Goal: Transaction & Acquisition: Obtain resource

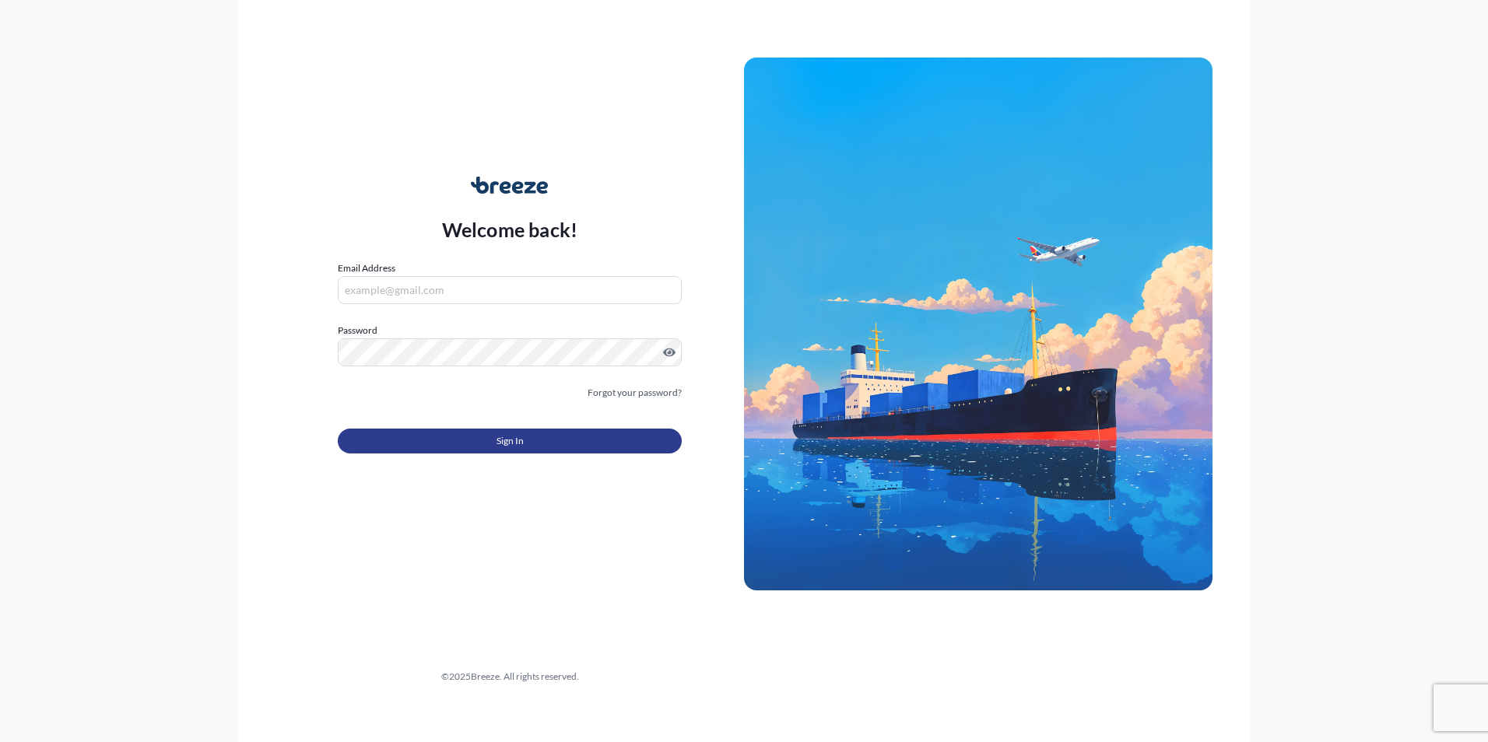
type input "[PERSON_NAME][EMAIL_ADDRESS][PERSON_NAME][DOMAIN_NAME]"
click at [487, 440] on button "Sign In" at bounding box center [510, 441] width 344 height 25
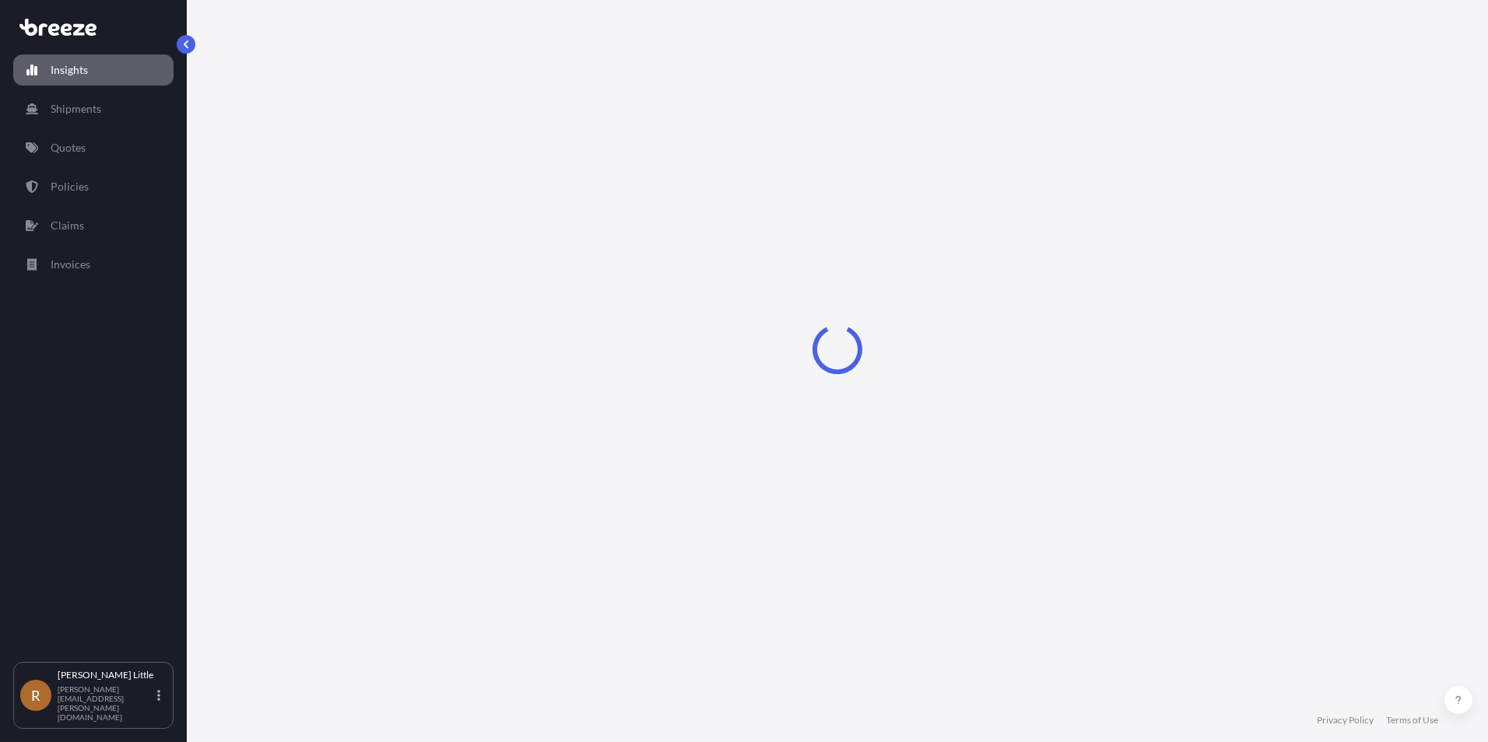
select select "2025"
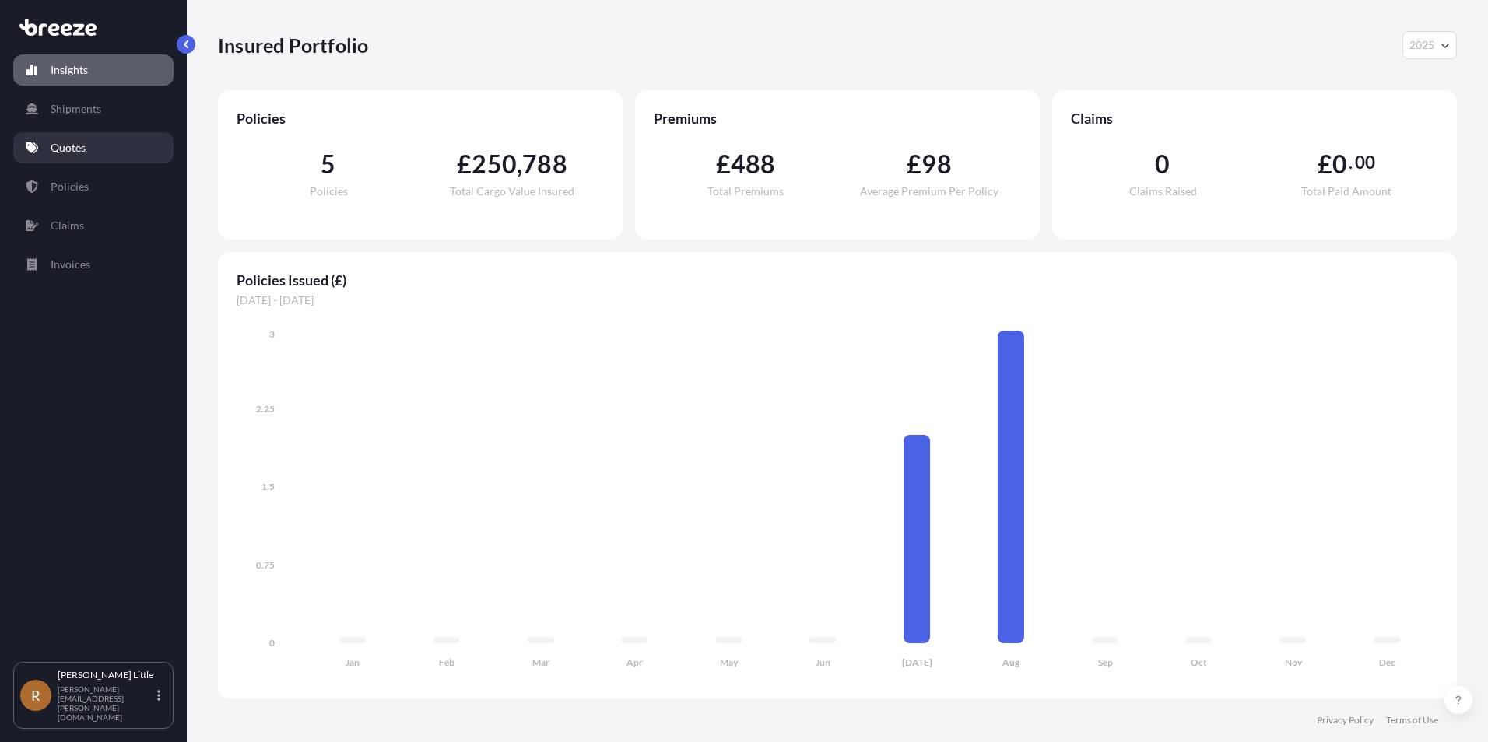
click at [75, 156] on link "Quotes" at bounding box center [93, 147] width 160 height 31
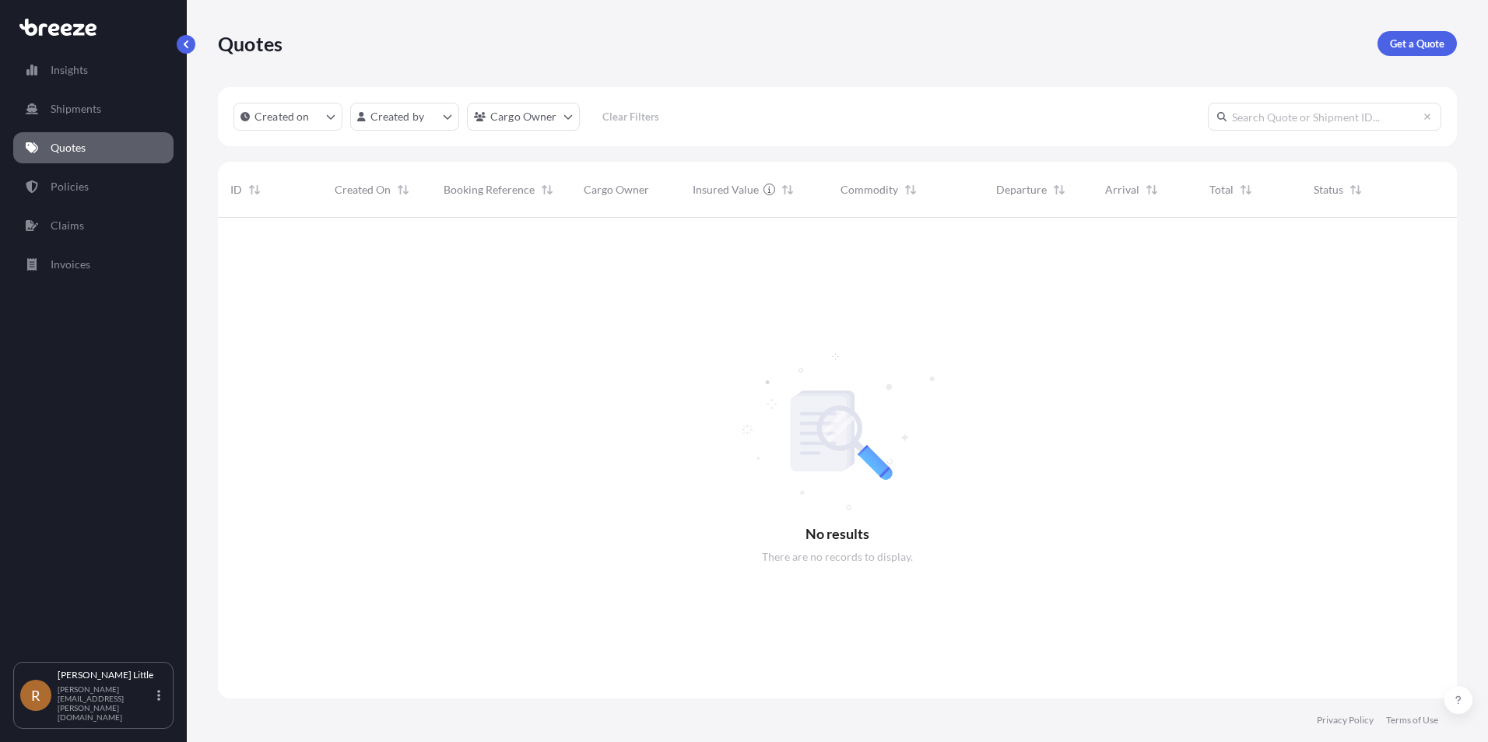
scroll to position [525, 1227]
click at [68, 103] on p "Shipments" at bounding box center [76, 109] width 51 height 16
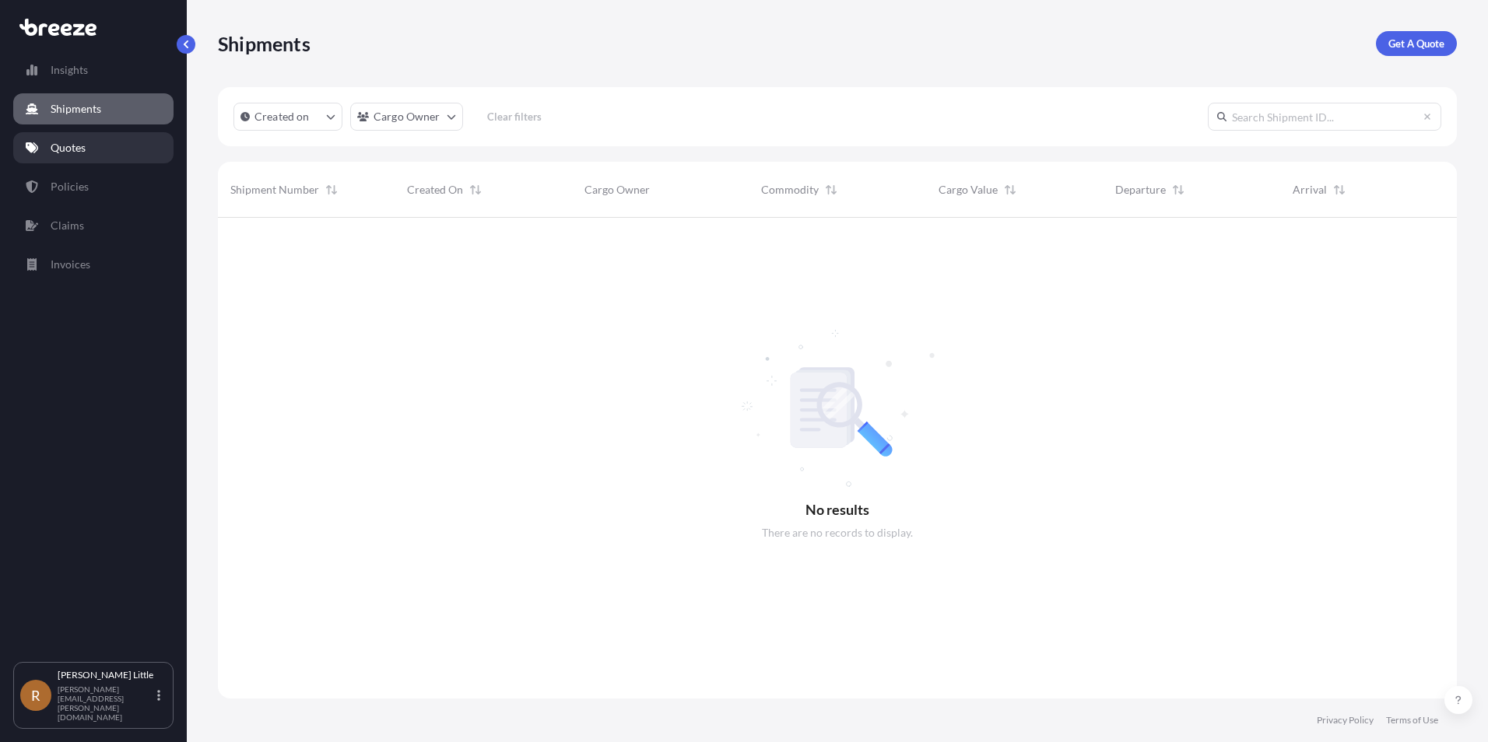
scroll to position [525, 1227]
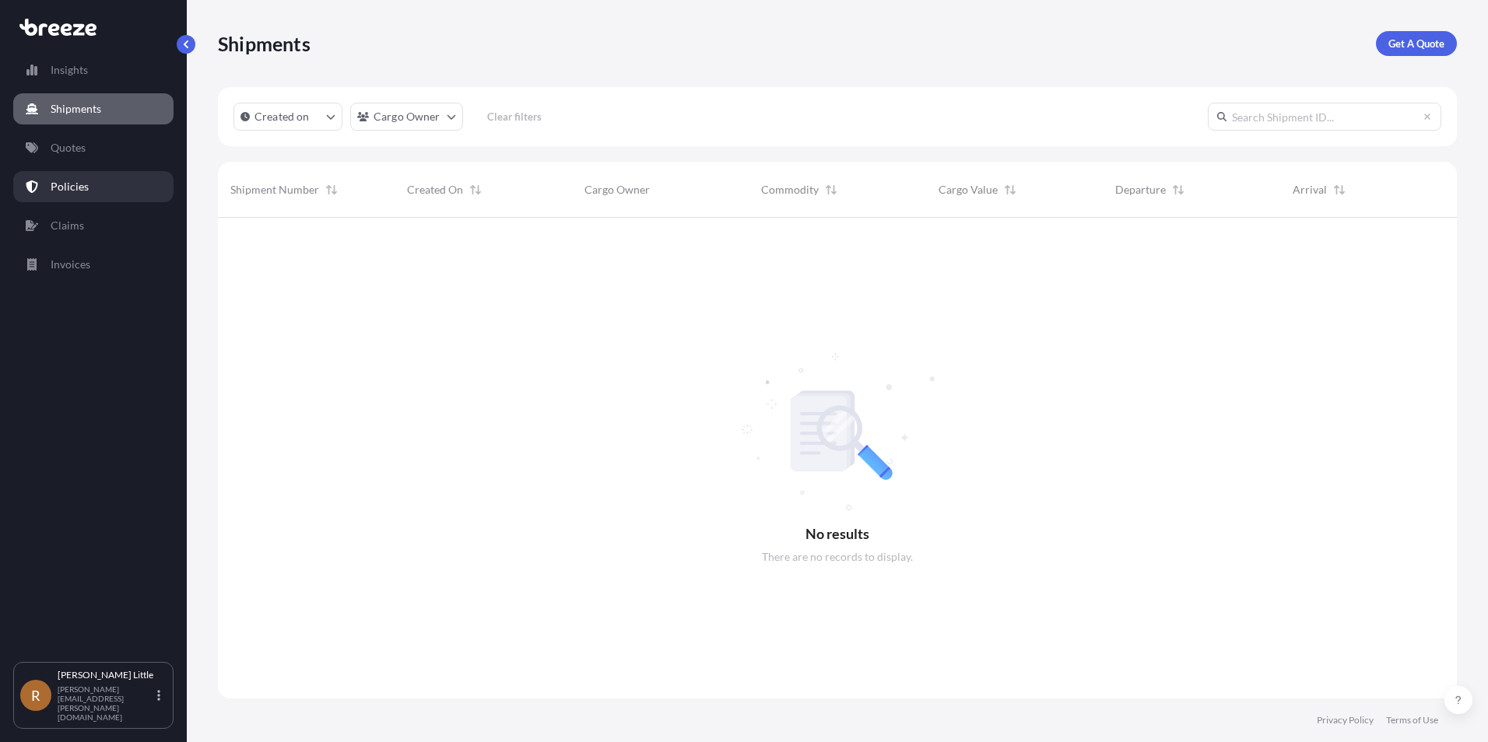
click at [82, 198] on link "Policies" at bounding box center [93, 186] width 160 height 31
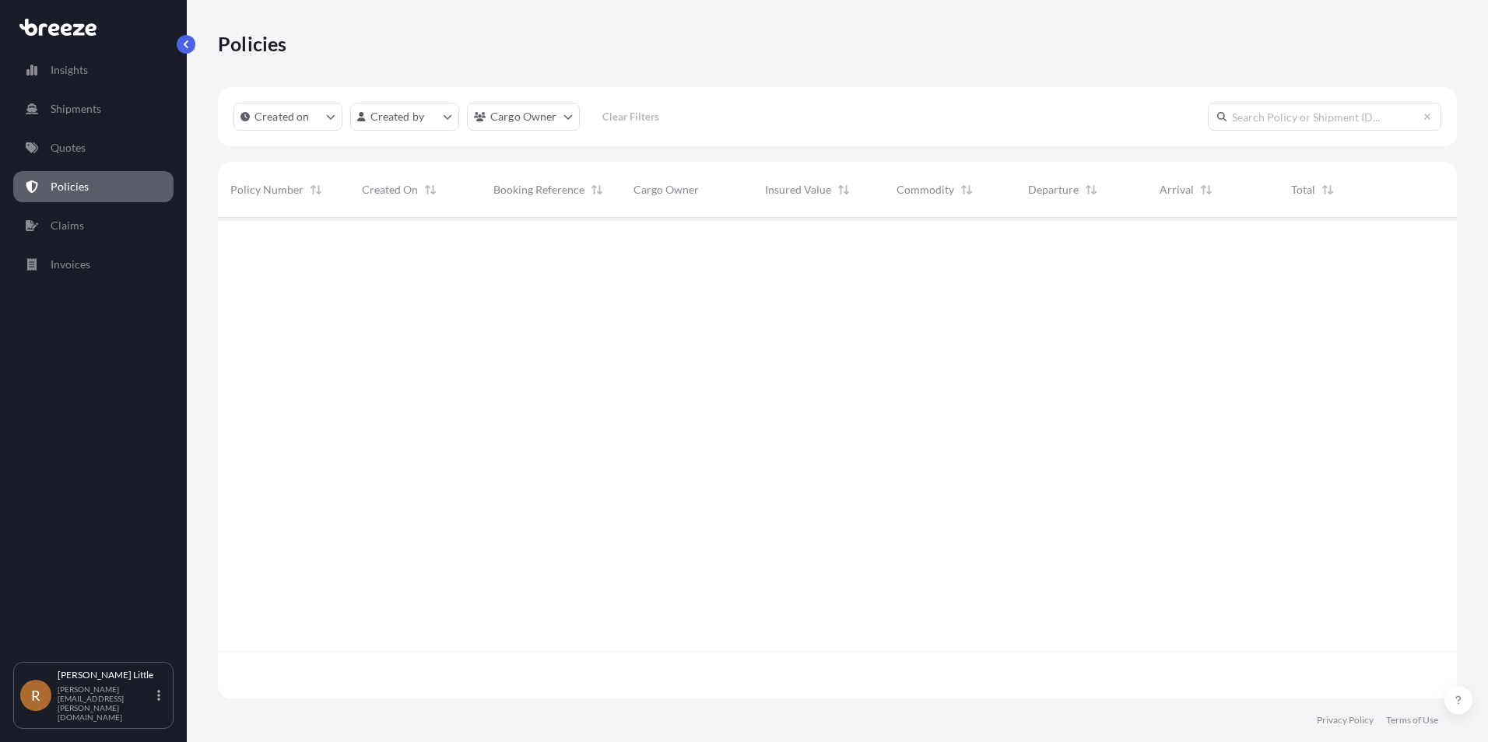
scroll to position [478, 1227]
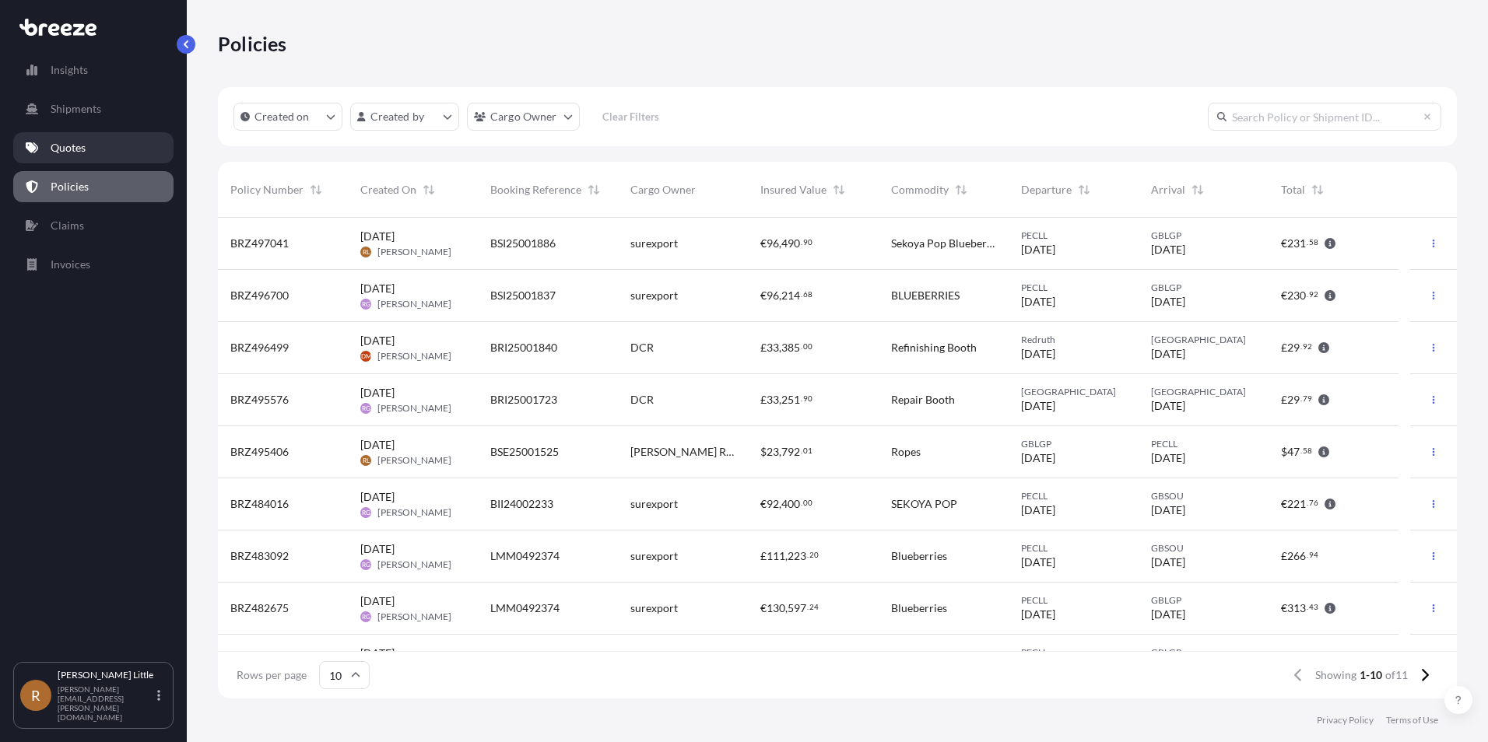
click at [82, 148] on p "Quotes" at bounding box center [68, 148] width 35 height 16
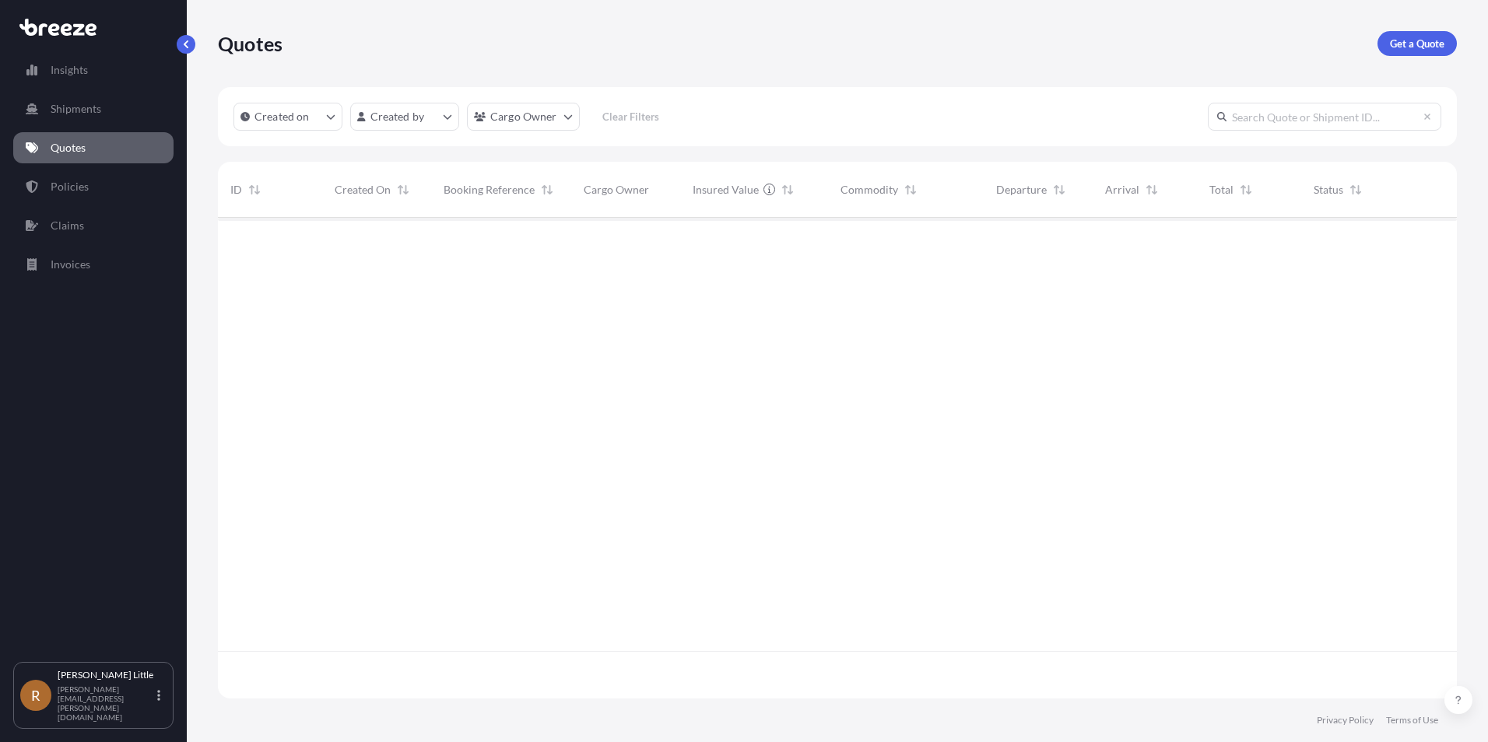
scroll to position [525, 1227]
click at [100, 176] on link "Policies" at bounding box center [93, 186] width 160 height 31
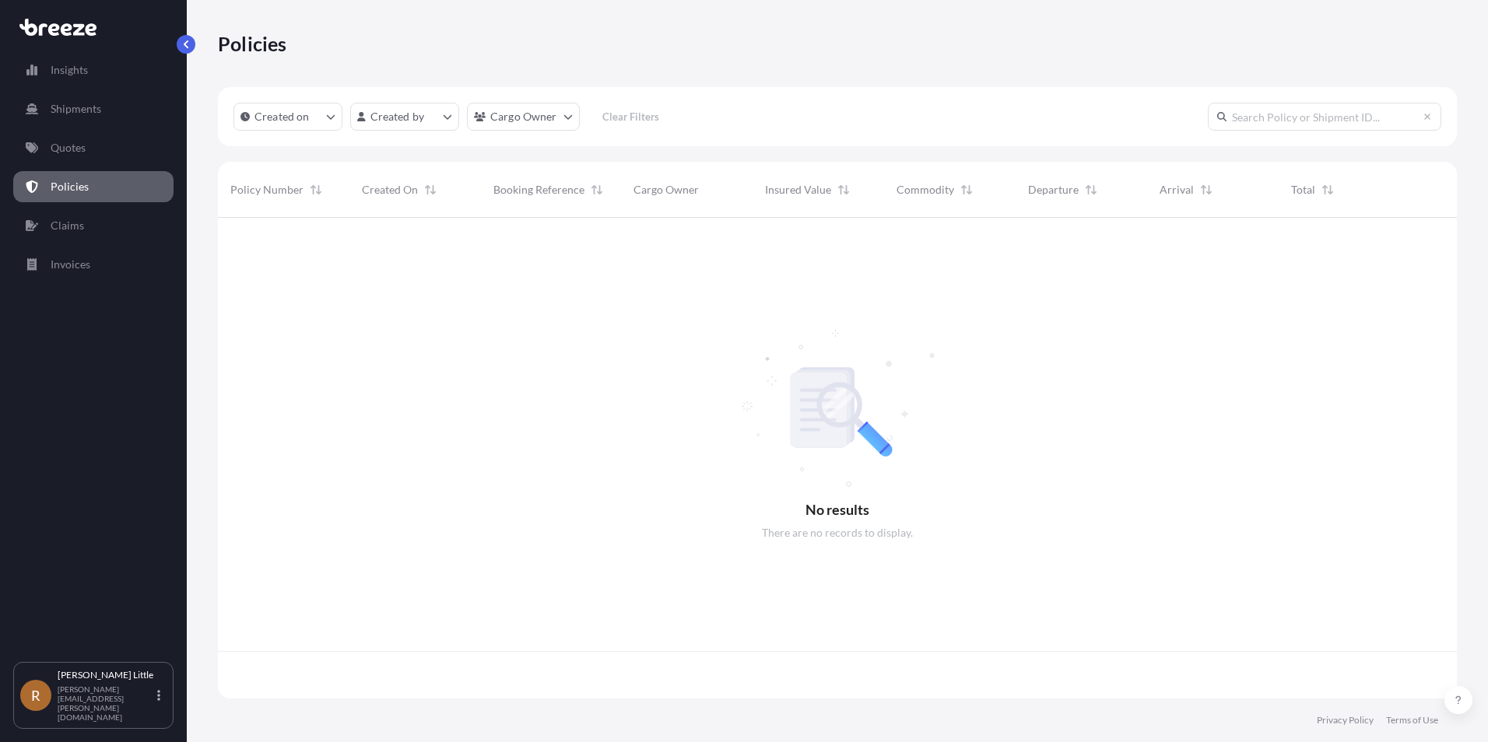
scroll to position [478, 1227]
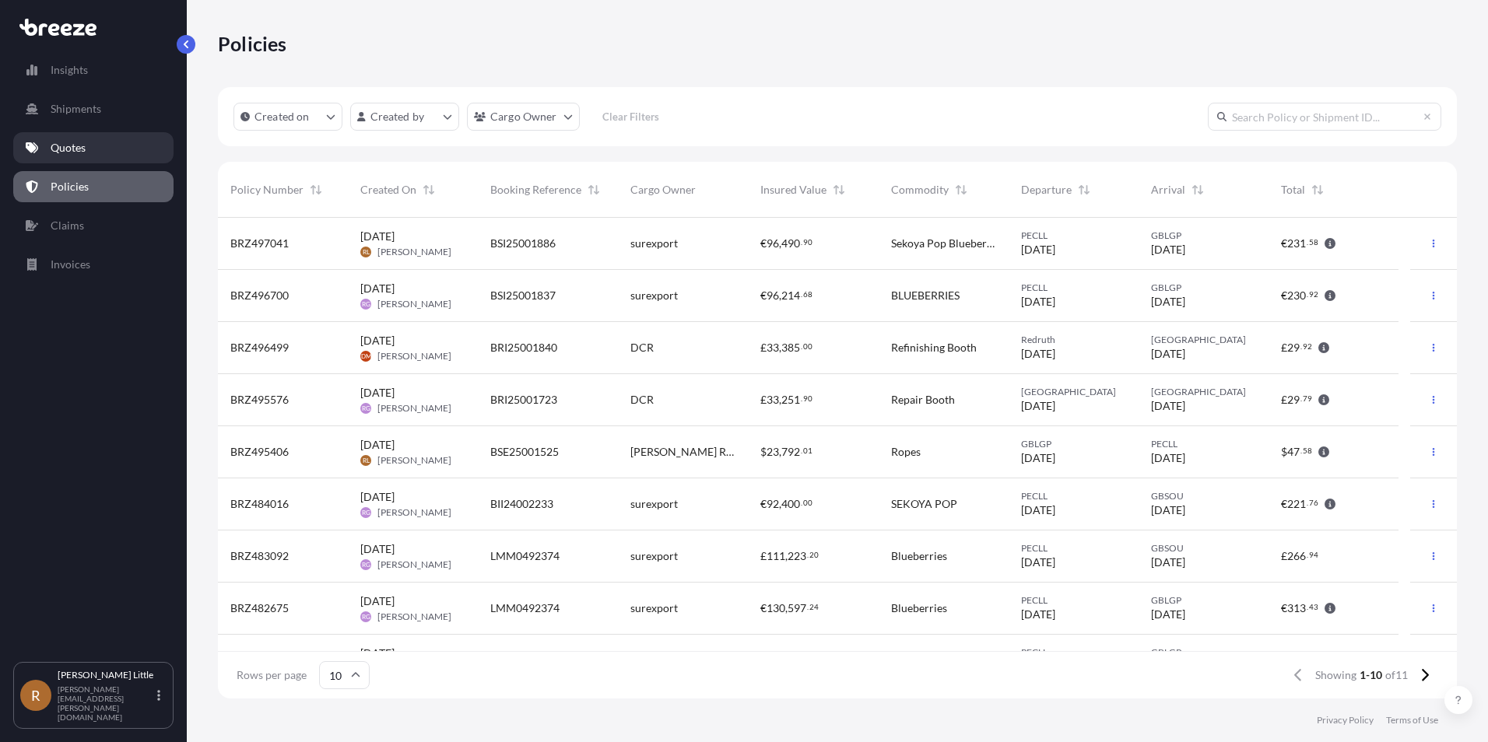
click at [105, 153] on link "Quotes" at bounding box center [93, 147] width 160 height 31
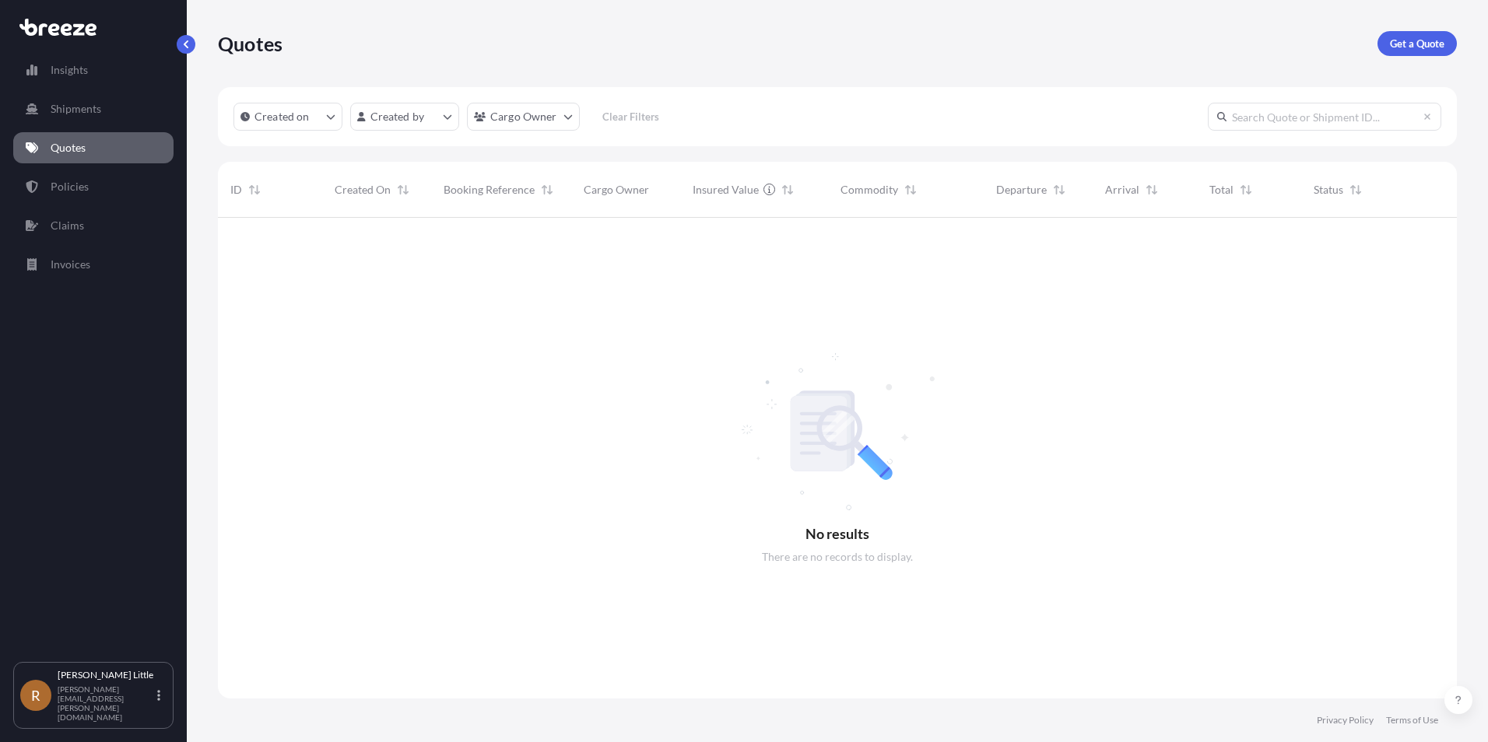
scroll to position [525, 1227]
click at [1413, 47] on p "Get a Quote" at bounding box center [1417, 44] width 54 height 16
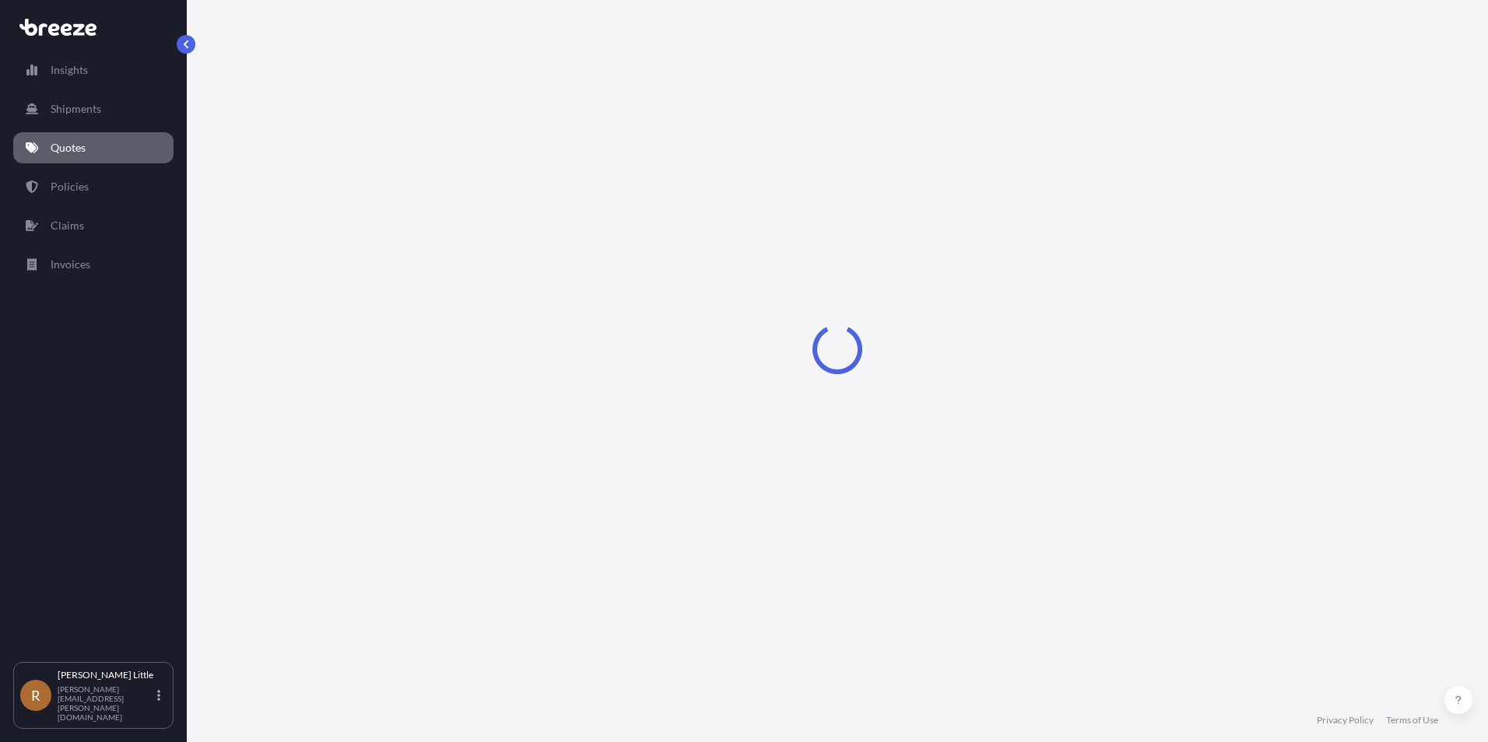
select select "Sea"
select select "1"
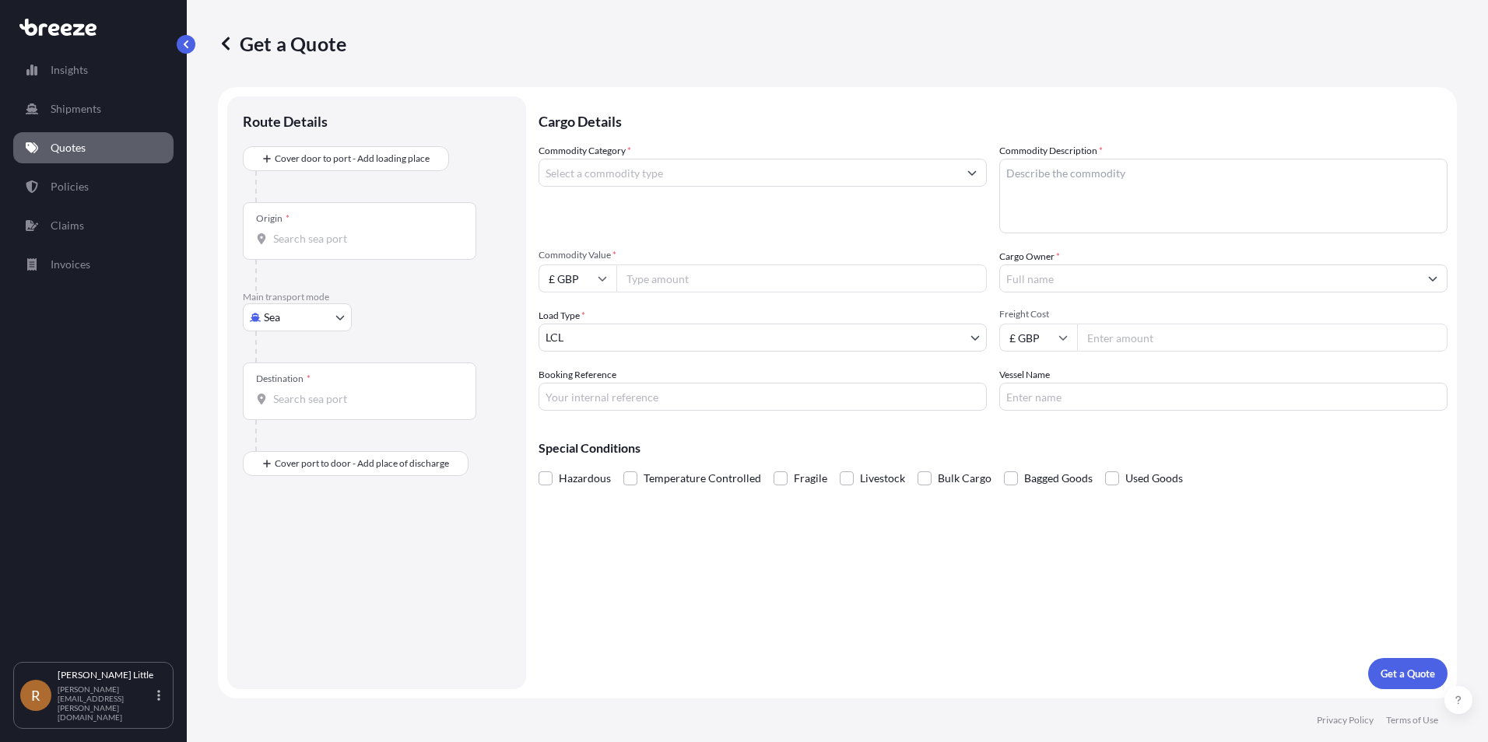
click at [304, 239] on input "Origin *" at bounding box center [365, 239] width 184 height 16
click at [371, 283] on span "PECLL - [GEOGRAPHIC_DATA] , [GEOGRAPHIC_DATA]" at bounding box center [388, 291] width 184 height 16
type input "PECLL - [GEOGRAPHIC_DATA], [GEOGRAPHIC_DATA]"
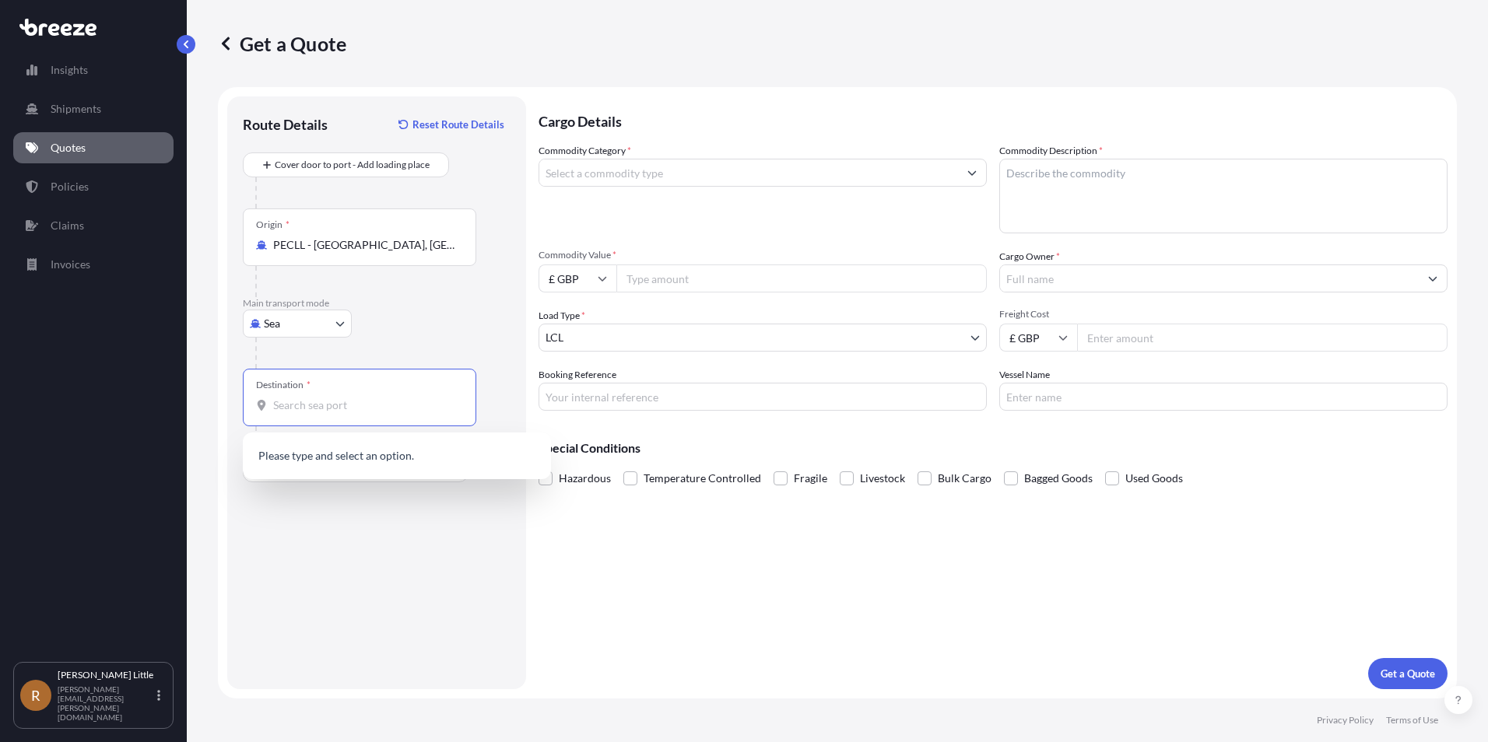
click at [335, 404] on input "Destination *" at bounding box center [365, 406] width 184 height 16
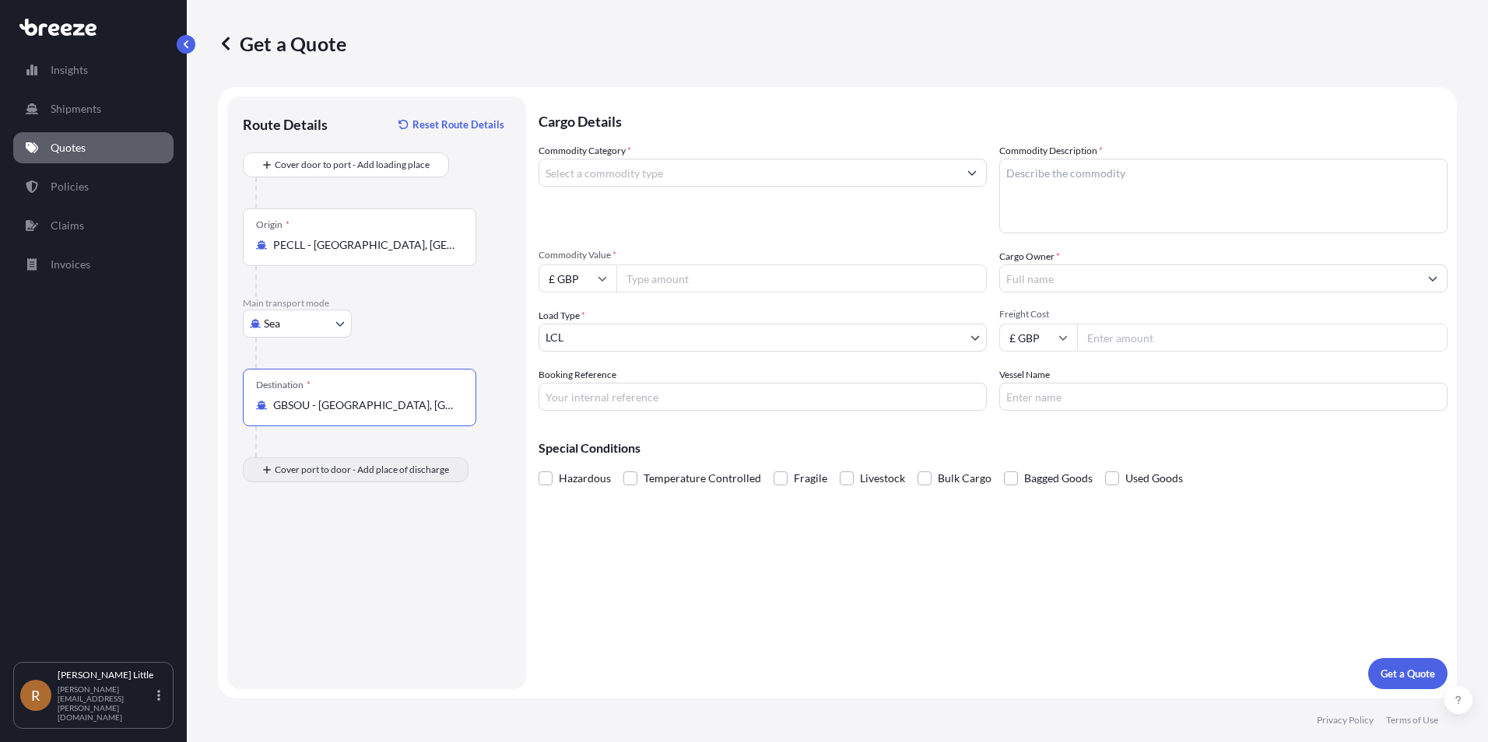
type input "GBSOU - [GEOGRAPHIC_DATA], [GEOGRAPHIC_DATA]"
click at [321, 537] on div "Place of Discharge" at bounding box center [293, 533] width 75 height 12
click at [321, 545] on input "Place of Discharge" at bounding box center [365, 553] width 184 height 16
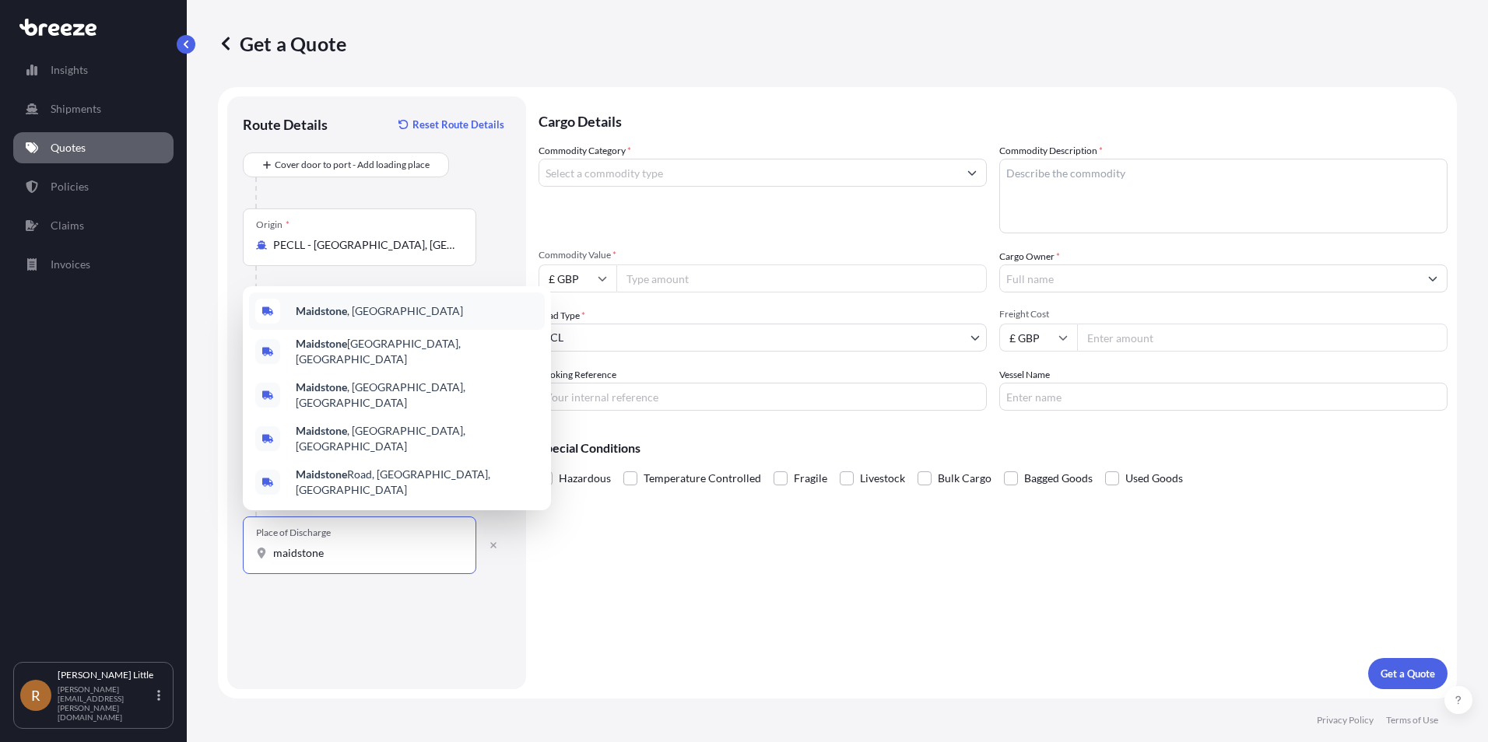
click at [352, 319] on span "Maidstone , [GEOGRAPHIC_DATA]" at bounding box center [379, 311] width 167 height 16
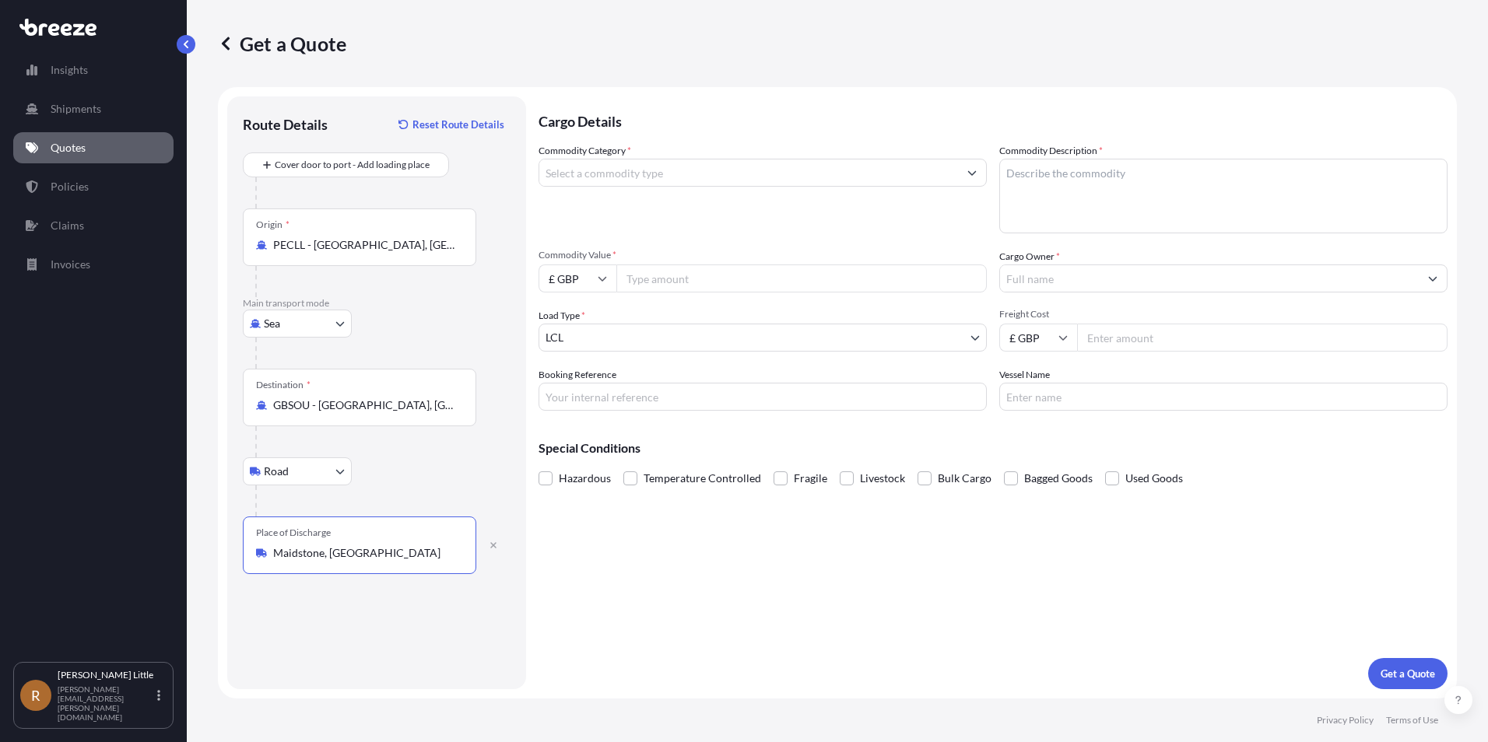
type input "Maidstone, [GEOGRAPHIC_DATA]"
click at [647, 176] on input "Commodity Category *" at bounding box center [748, 173] width 419 height 28
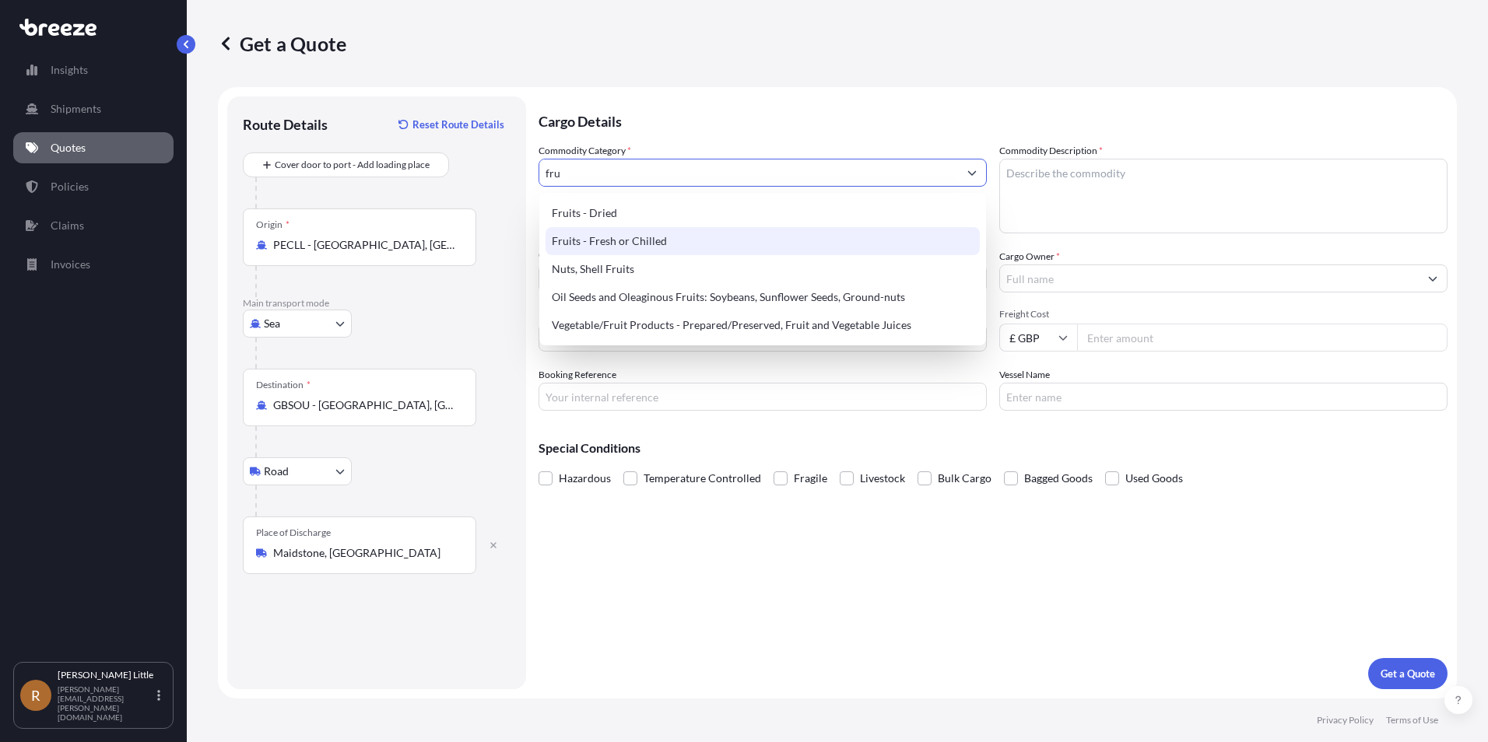
click at [648, 237] on div "Fruits - Fresh or Chilled" at bounding box center [762, 241] width 434 height 28
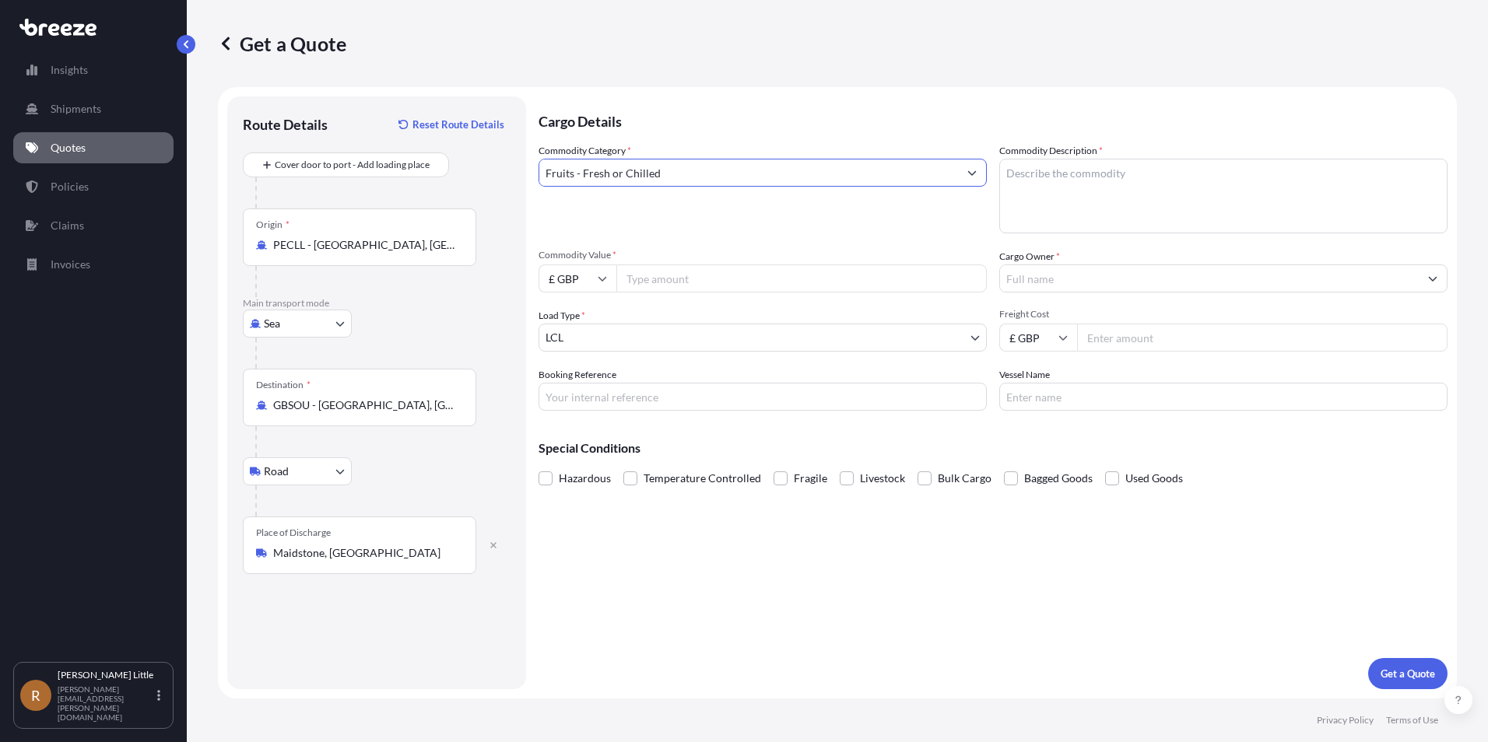
type input "Fruits - Fresh or Chilled"
click at [1036, 179] on textarea "Commodity Description *" at bounding box center [1223, 196] width 448 height 75
type textarea "Sekoya Blueberries"
click at [576, 272] on input "£ GBP" at bounding box center [577, 279] width 78 height 28
drag, startPoint x: 579, startPoint y: 319, endPoint x: 643, endPoint y: 285, distance: 72.4
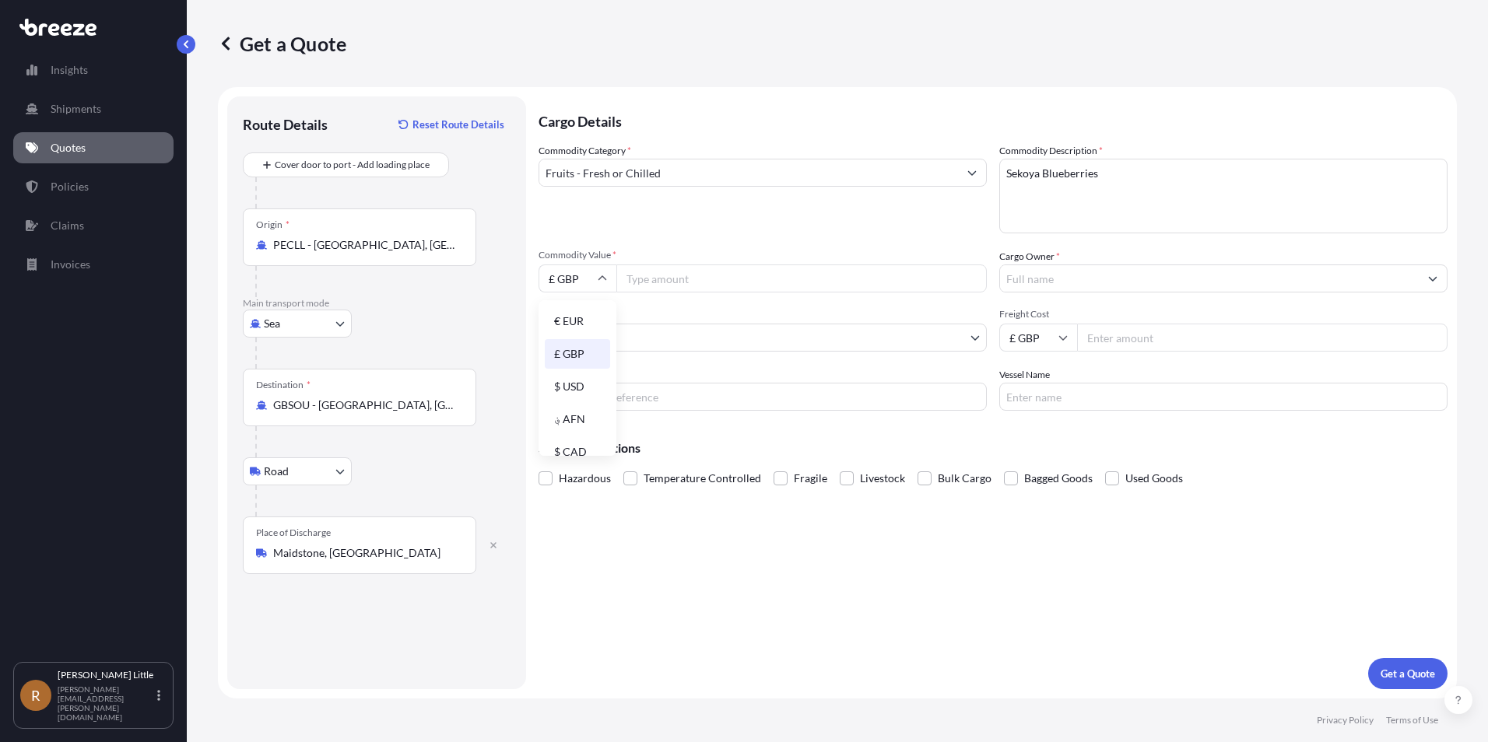
click at [579, 316] on div "€ EUR" at bounding box center [577, 322] width 65 height 30
type input "€ EUR"
click at [676, 267] on input "Commodity Value *" at bounding box center [801, 279] width 370 height 28
type input "83430"
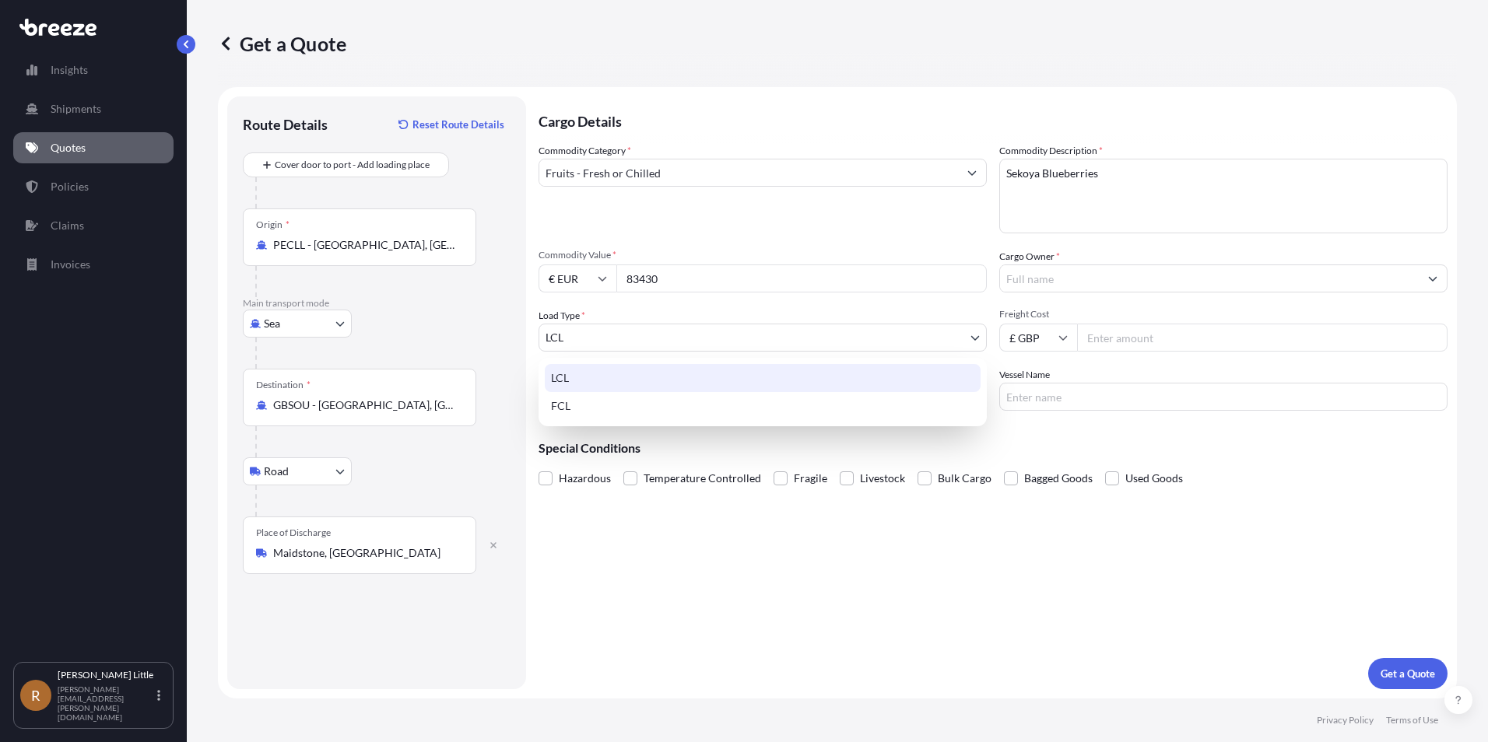
click at [938, 335] on body "Insights Shipments Quotes Policies Claims Invoices R [PERSON_NAME] [PERSON_NAME…" at bounding box center [744, 371] width 1488 height 742
click at [724, 412] on div "FCL" at bounding box center [763, 406] width 436 height 28
select select "2"
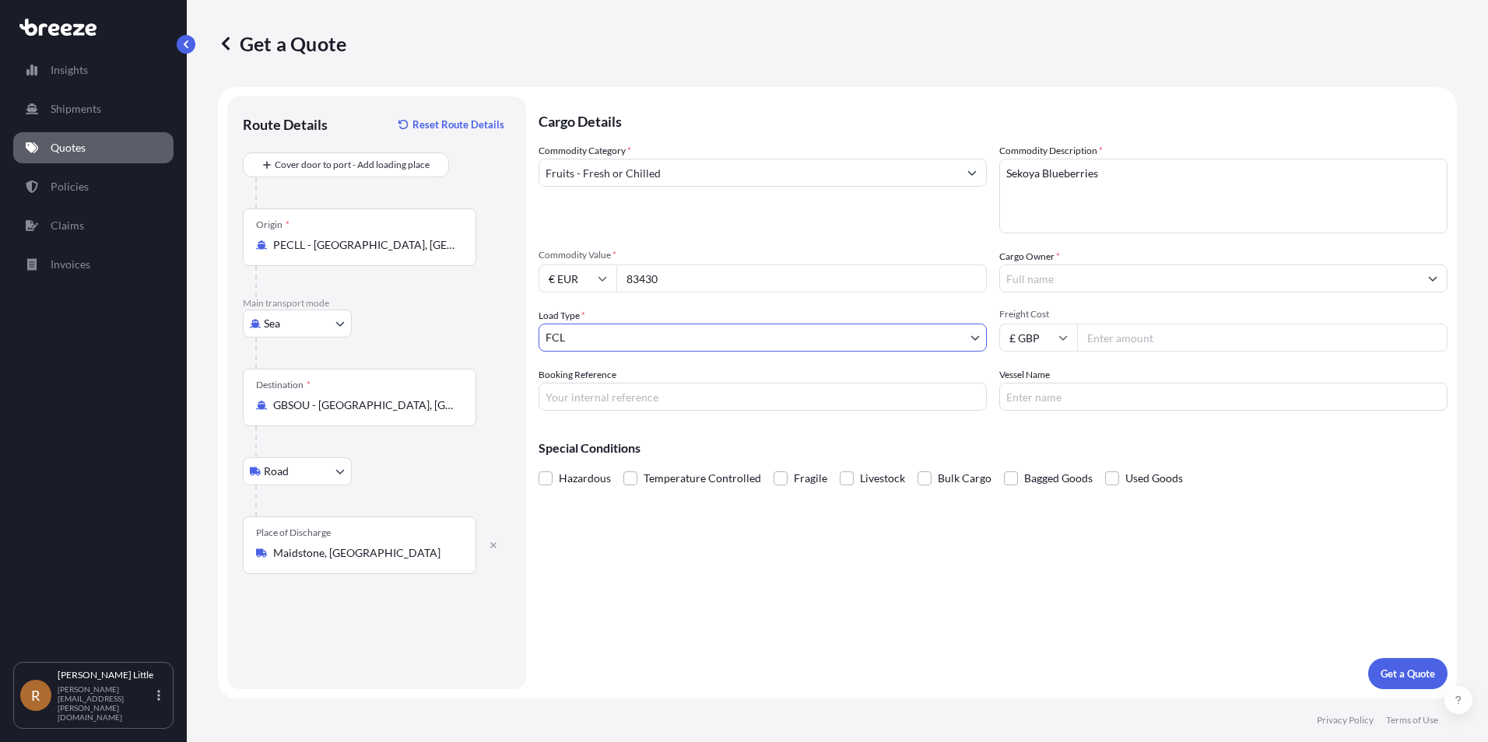
click at [1083, 279] on input "Cargo Owner *" at bounding box center [1209, 279] width 419 height 28
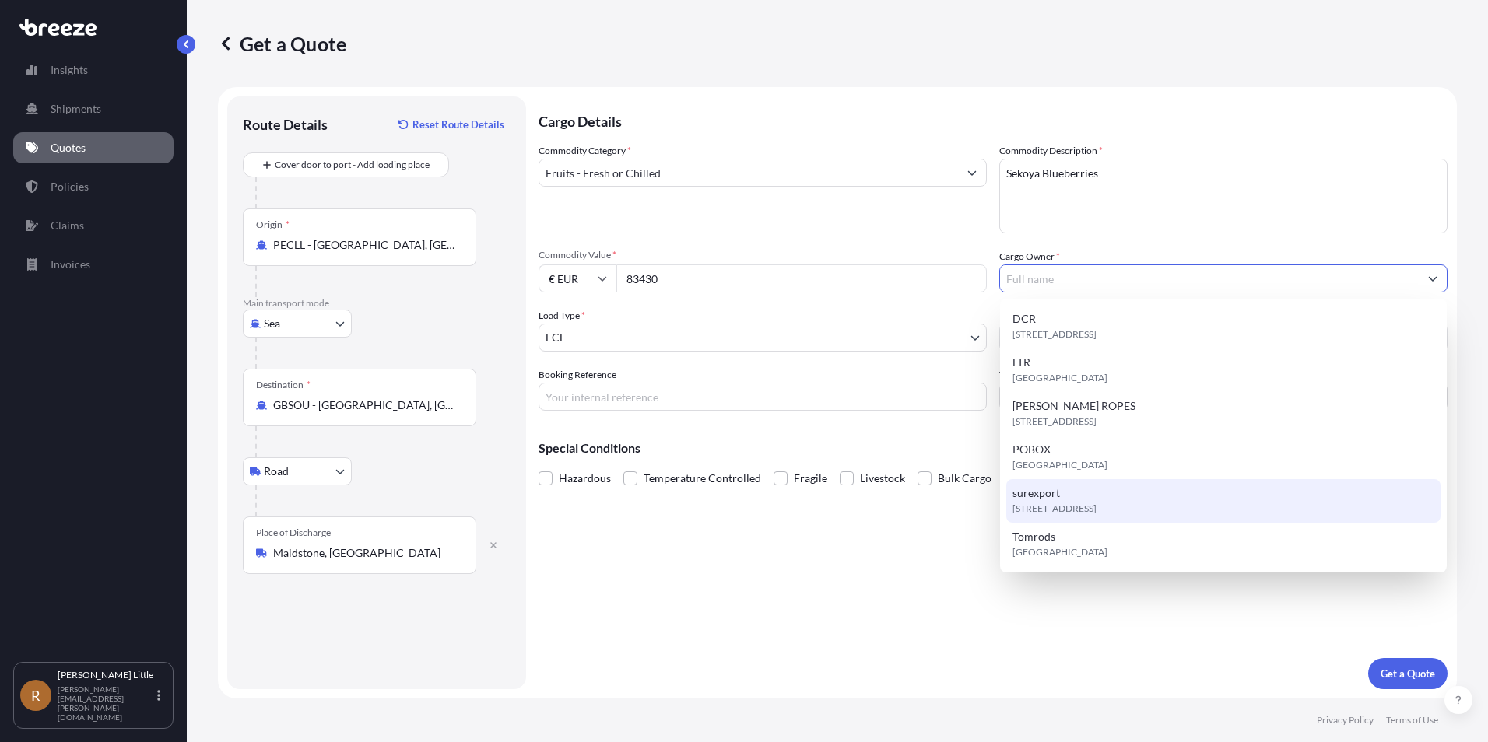
click at [1067, 493] on div "[STREET_ADDRESS]" at bounding box center [1223, 501] width 434 height 44
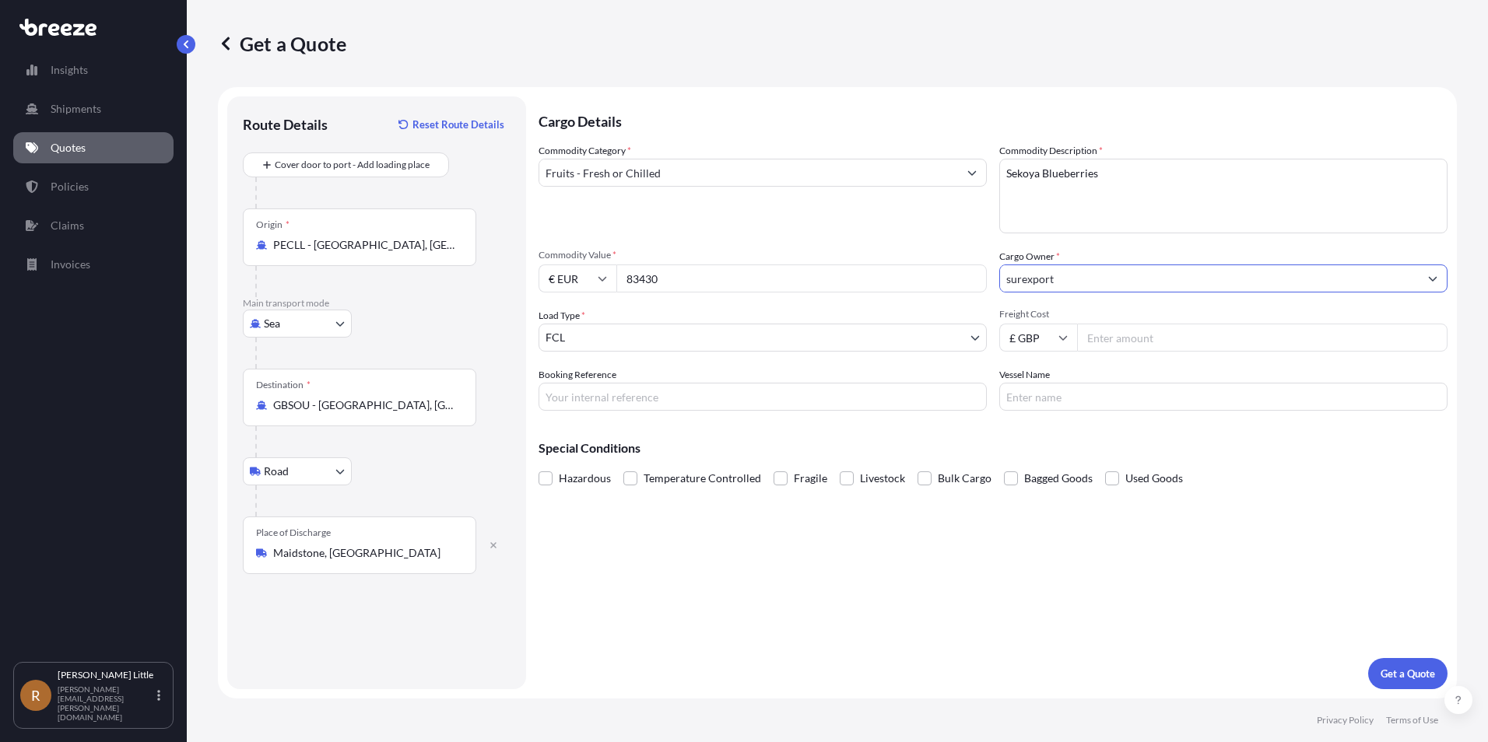
drag, startPoint x: 1010, startPoint y: 280, endPoint x: 1018, endPoint y: 279, distance: 7.8
click at [1008, 281] on input "surexport" at bounding box center [1209, 279] width 419 height 28
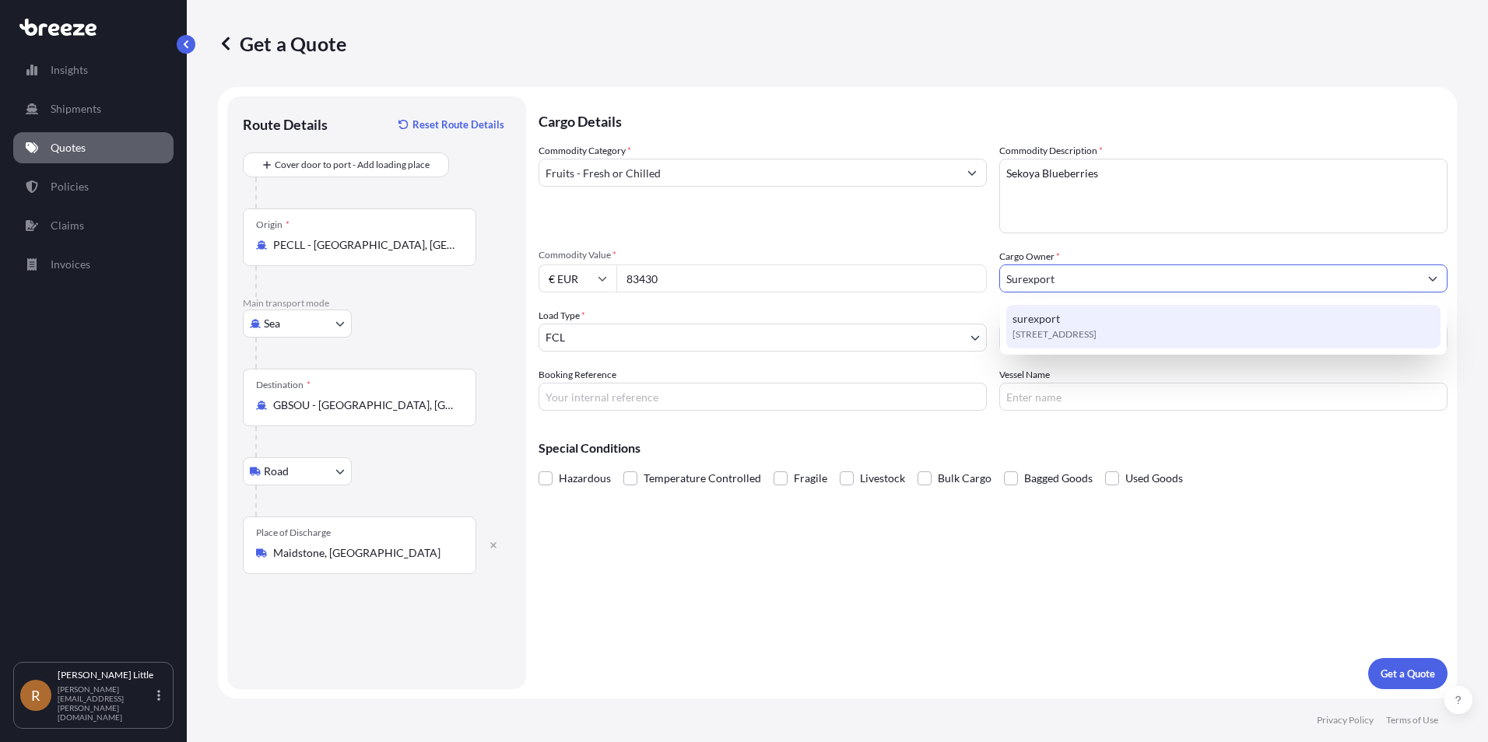
click at [1096, 328] on span "[STREET_ADDRESS]" at bounding box center [1054, 335] width 84 height 16
type input "surexport"
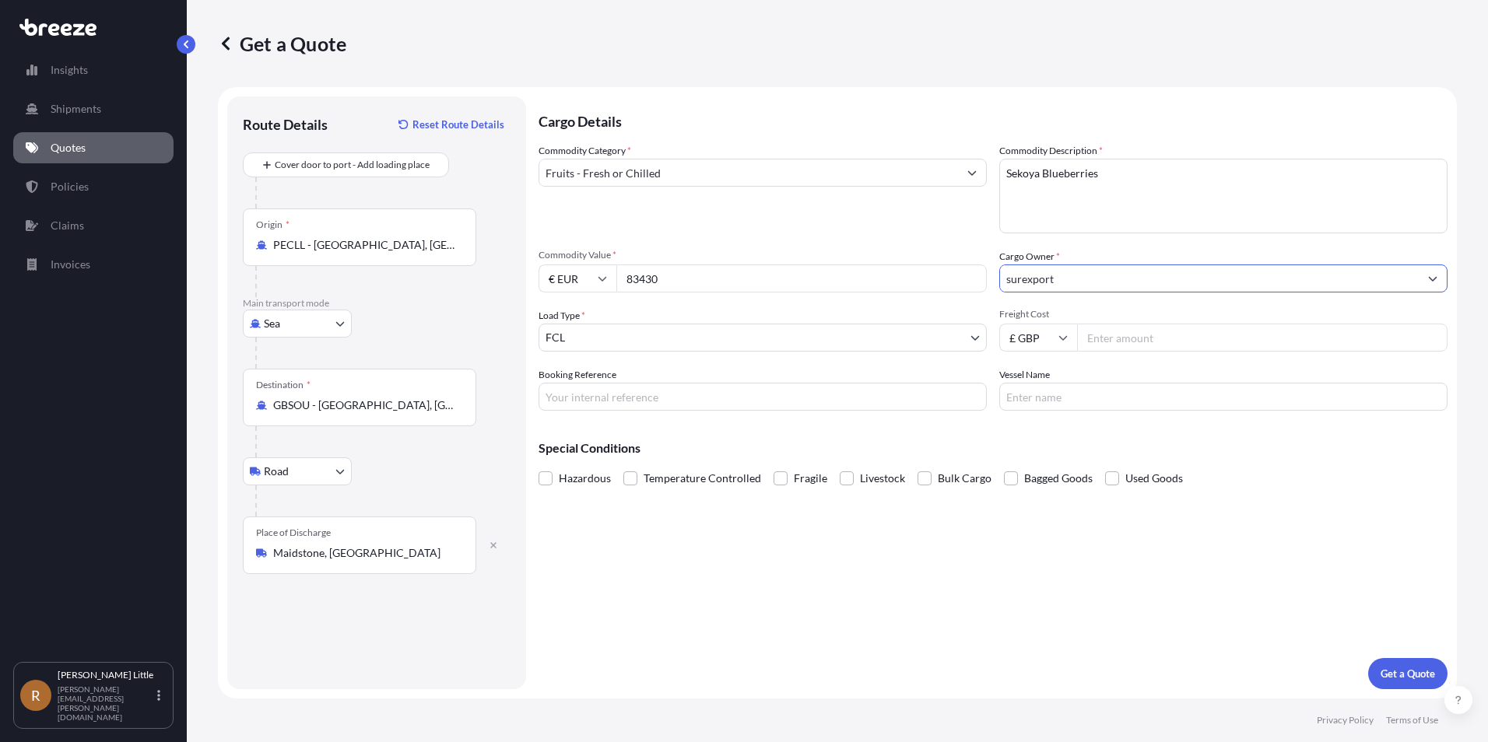
click at [808, 401] on input "Booking Reference" at bounding box center [762, 397] width 448 height 28
type input "BSI25001934"
click at [1089, 394] on input "Vessel Name" at bounding box center [1223, 397] width 448 height 28
type input "POLAR [GEOGRAPHIC_DATA]"
click at [633, 478] on span at bounding box center [630, 478] width 14 height 14
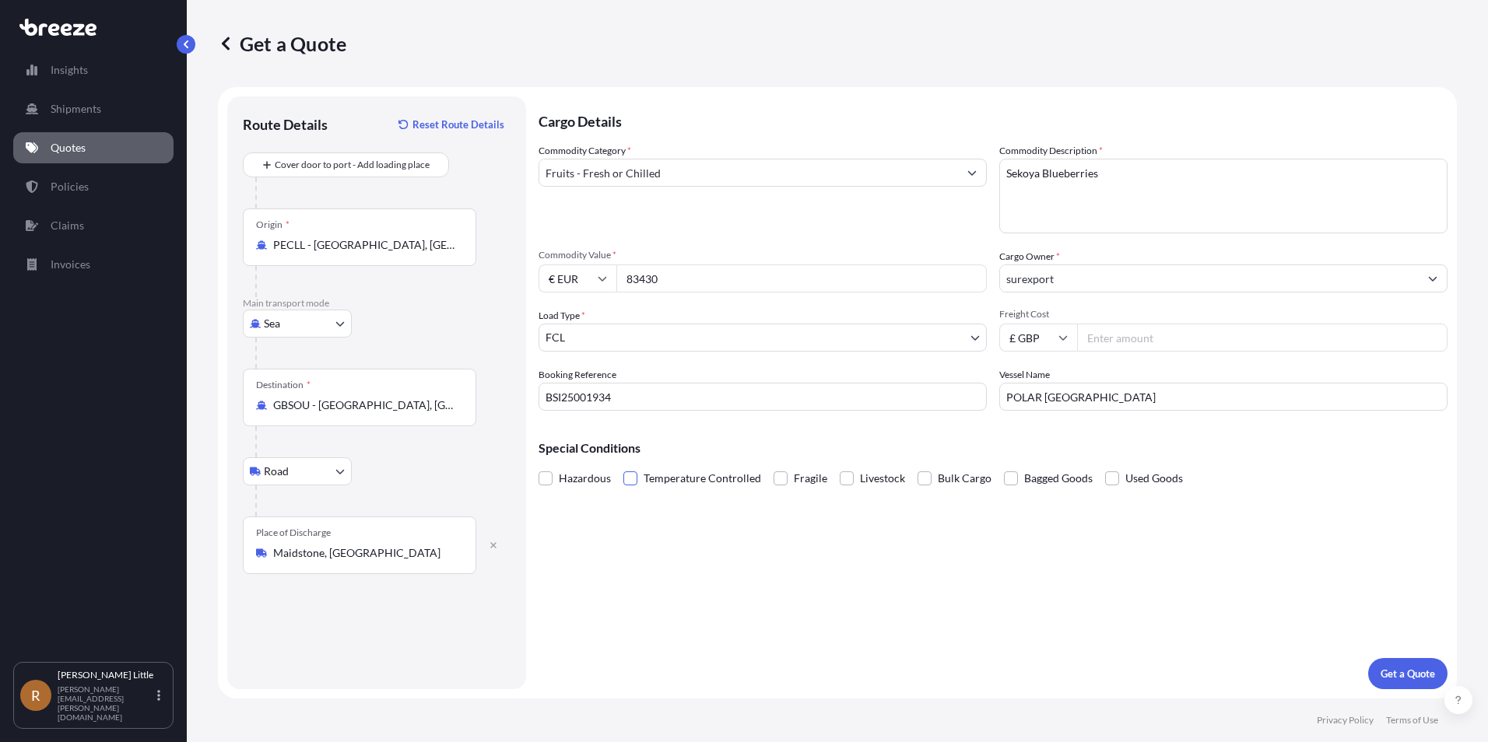
click at [623, 467] on input "Temperature Controlled" at bounding box center [623, 467] width 0 height 0
click at [1125, 341] on input "Freight Cost" at bounding box center [1262, 338] width 370 height 28
type input "3484.00"
click at [1417, 668] on p "Get a Quote" at bounding box center [1407, 674] width 54 height 16
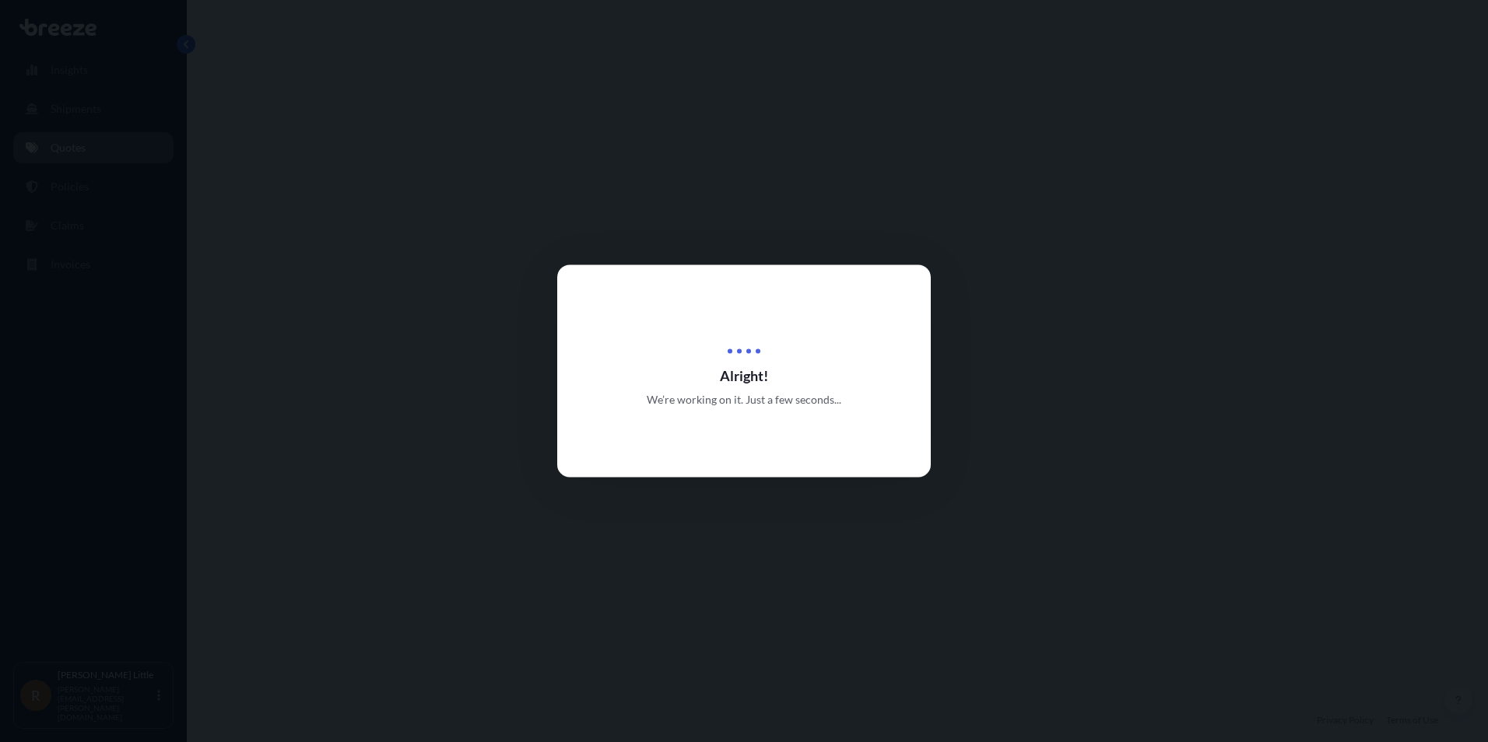
select select "Sea"
select select "Road"
select select "2"
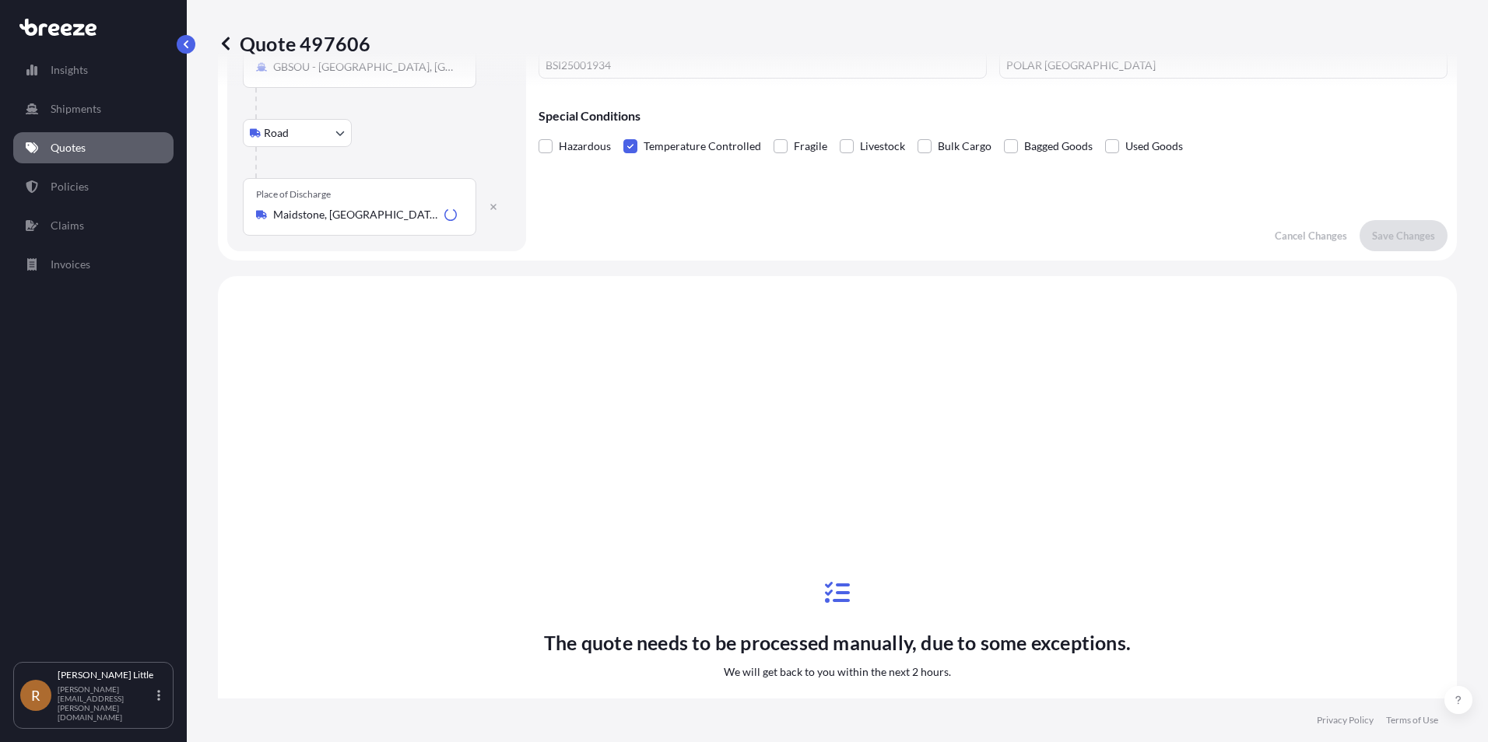
scroll to position [531, 0]
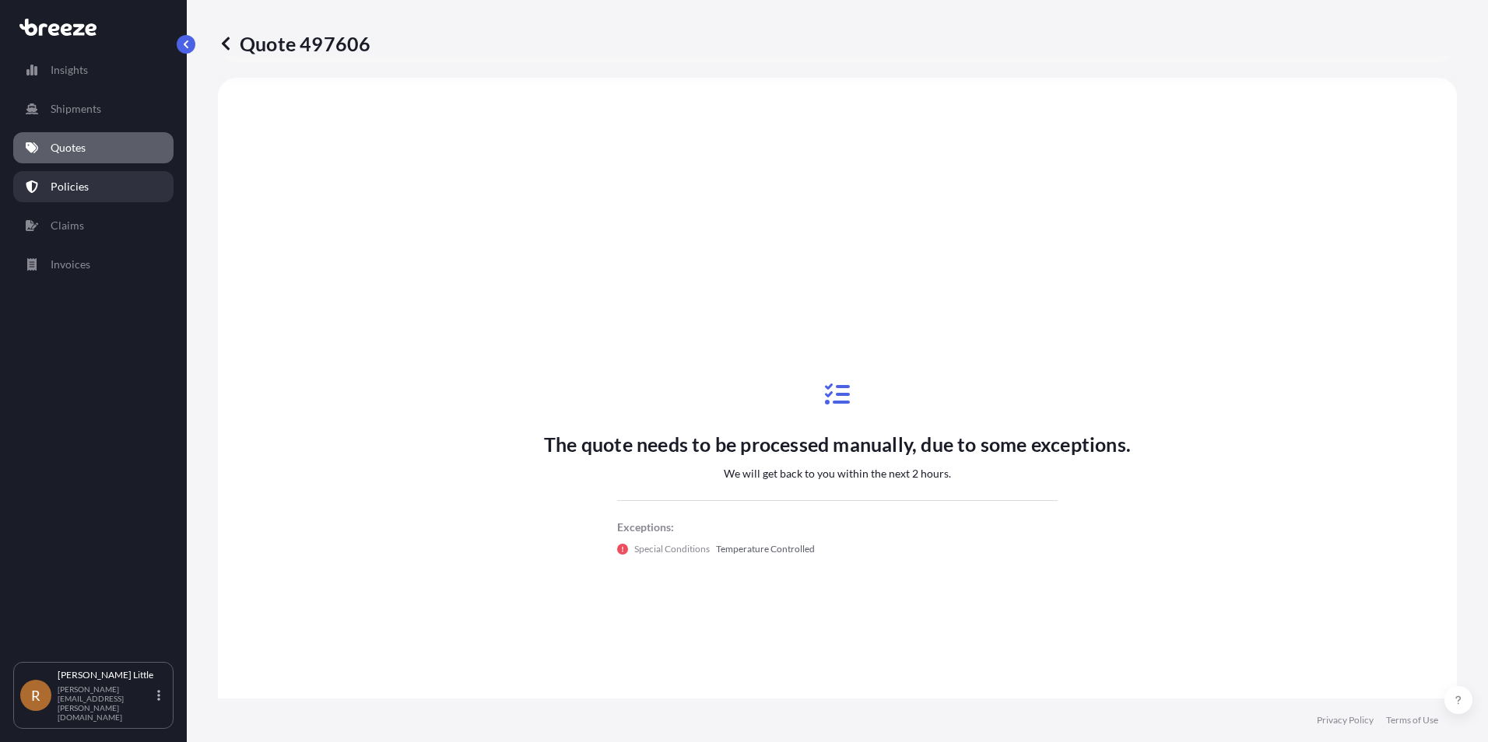
click at [74, 185] on p "Policies" at bounding box center [70, 187] width 38 height 16
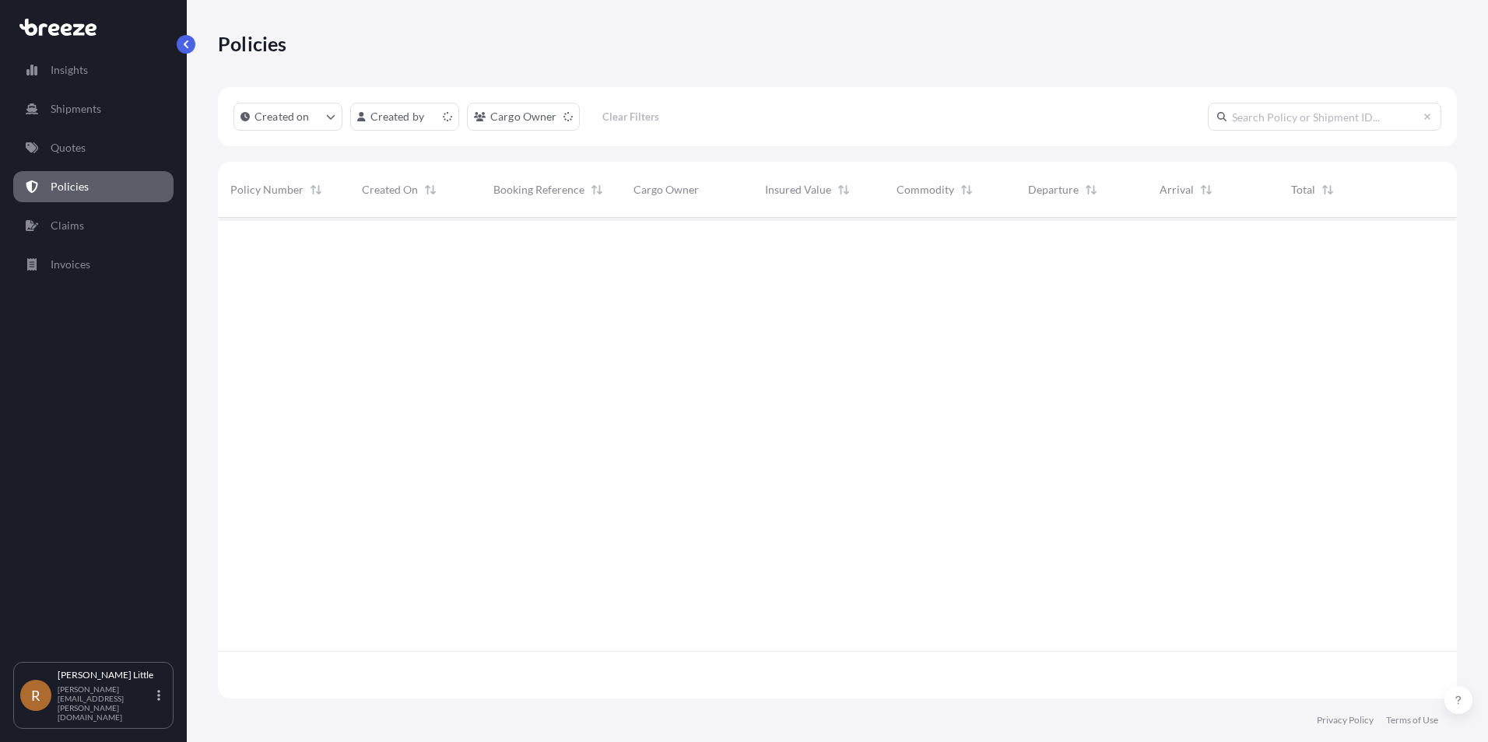
scroll to position [478, 1227]
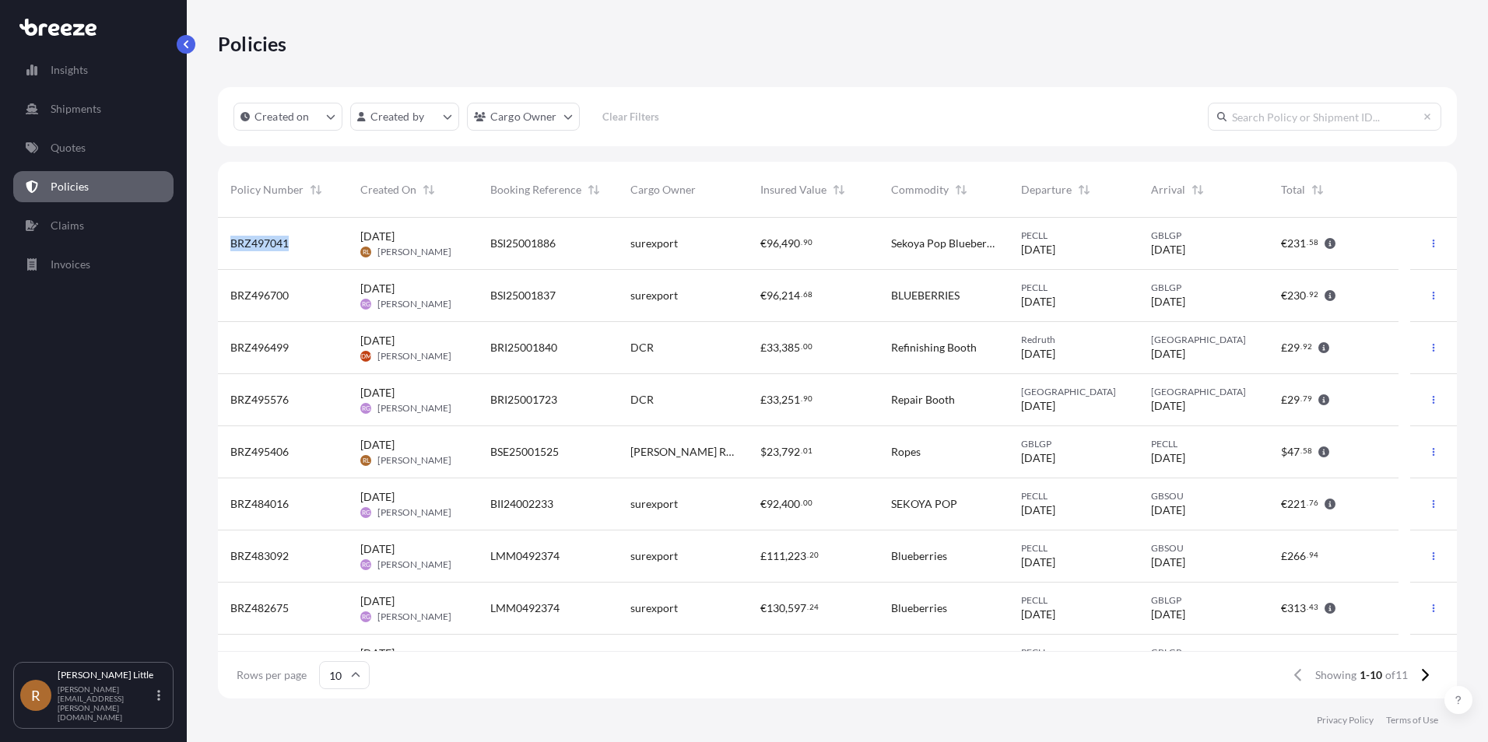
drag, startPoint x: 298, startPoint y: 244, endPoint x: 220, endPoint y: 244, distance: 77.8
click at [220, 244] on div "BRZ497041" at bounding box center [283, 244] width 130 height 52
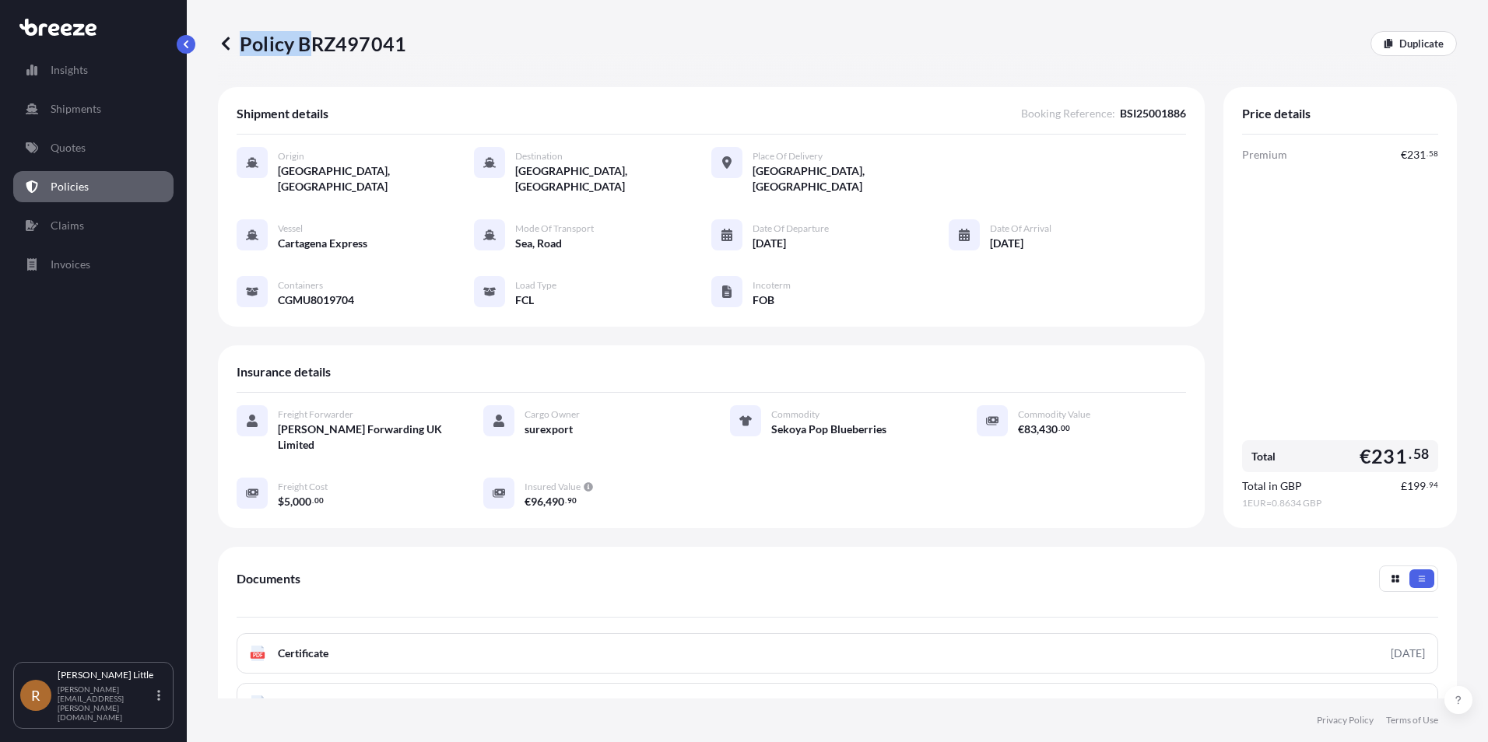
drag, startPoint x: 413, startPoint y: 45, endPoint x: 314, endPoint y: 48, distance: 98.9
click at [314, 48] on div "Policy BRZ497041 Duplicate" at bounding box center [837, 43] width 1239 height 25
drag, startPoint x: 314, startPoint y: 48, endPoint x: 310, endPoint y: 61, distance: 14.0
click at [314, 65] on div "Policy BRZ497041 Duplicate" at bounding box center [837, 43] width 1239 height 87
click at [408, 54] on div "Policy BRZ497041 Duplicate" at bounding box center [837, 43] width 1239 height 25
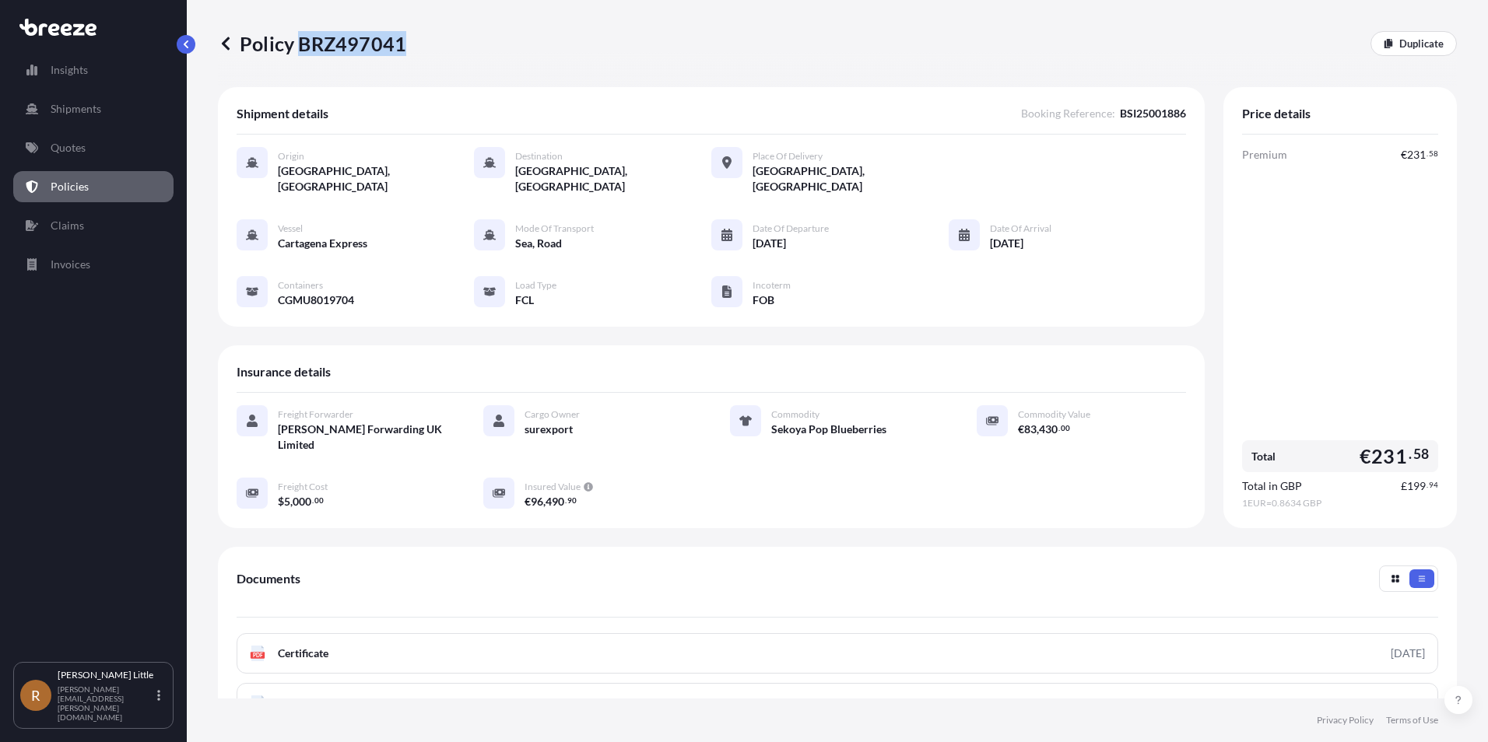
drag, startPoint x: 402, startPoint y: 41, endPoint x: 303, endPoint y: 35, distance: 99.8
click at [303, 35] on p "Policy BRZ497041" at bounding box center [312, 43] width 188 height 25
copy p "BRZ497041"
